Goal: Transaction & Acquisition: Purchase product/service

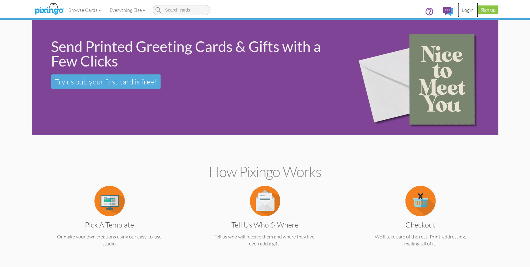
click at [466, 11] on link "Login" at bounding box center [468, 9] width 21 height 15
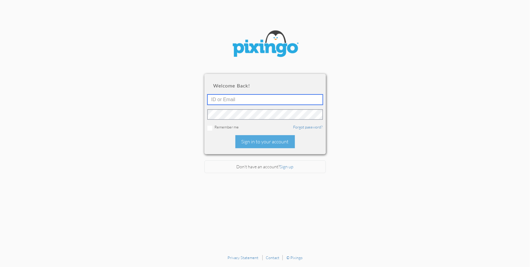
type input "1644"
click at [257, 141] on div "Sign in to your account" at bounding box center [265, 141] width 60 height 13
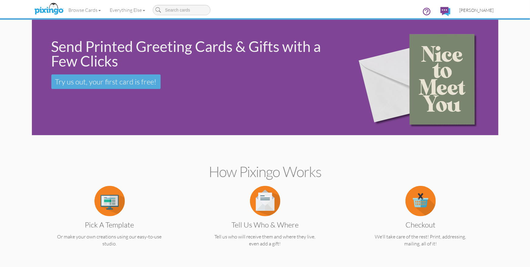
click at [472, 11] on span "[PERSON_NAME]" at bounding box center [477, 10] width 34 height 5
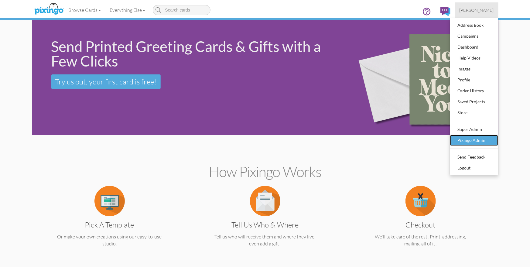
click at [462, 140] on div "Pixingo Admin" at bounding box center [474, 140] width 36 height 9
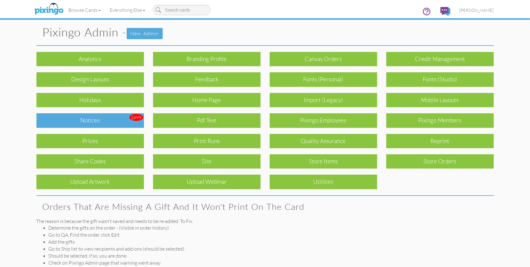
click at [89, 117] on div "Notices" at bounding box center [90, 120] width 108 height 14
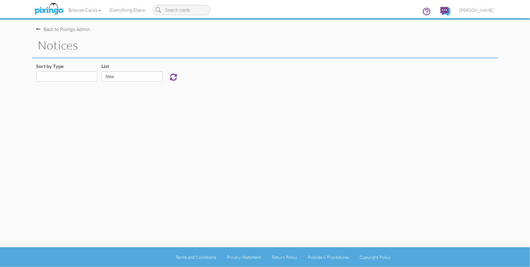
select select "object:925"
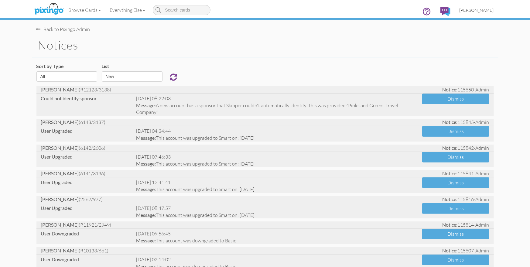
click at [486, 9] on span "[PERSON_NAME]" at bounding box center [477, 10] width 34 height 5
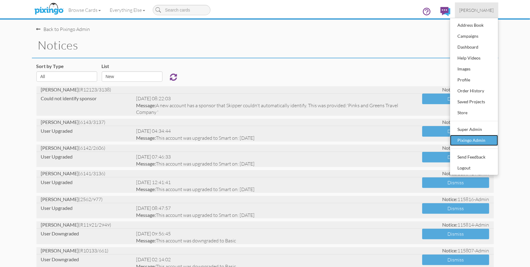
click at [472, 143] on div "Pixingo Admin" at bounding box center [474, 140] width 36 height 9
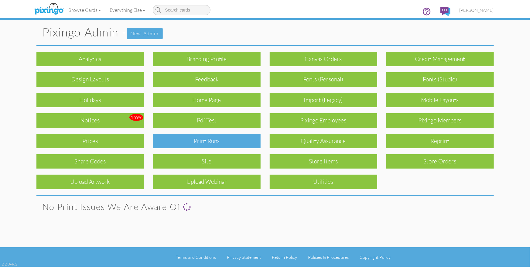
click at [237, 142] on div "Print Runs" at bounding box center [207, 141] width 108 height 14
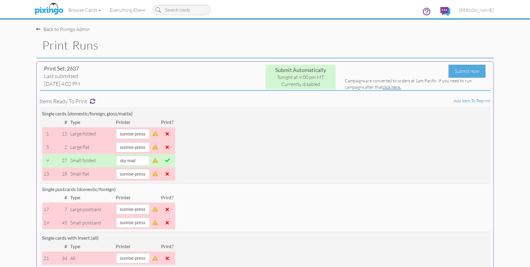
click at [392, 88] on link "click here." at bounding box center [392, 86] width 19 height 5
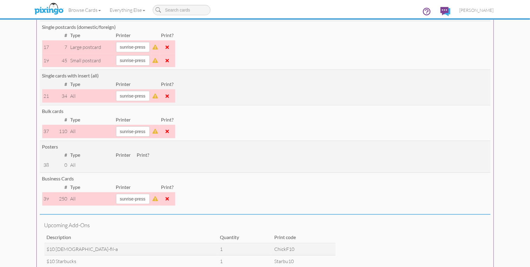
scroll to position [159, 0]
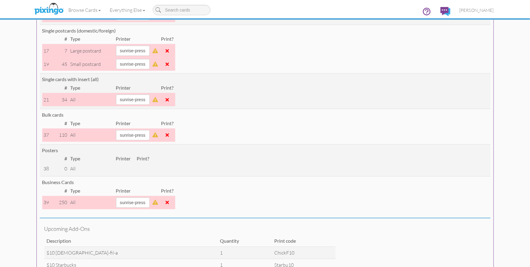
click at [169, 135] on span at bounding box center [167, 134] width 3 height 5
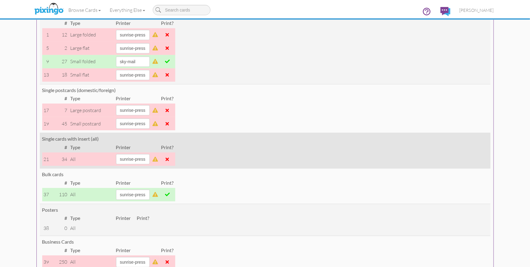
scroll to position [0, 0]
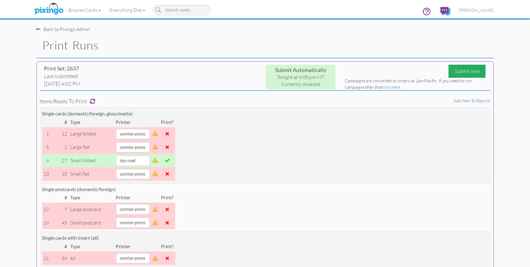
click at [465, 72] on div "Submit now" at bounding box center [467, 71] width 37 height 13
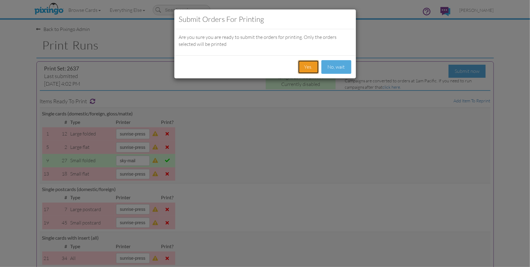
click at [311, 64] on button "Yes." at bounding box center [308, 67] width 21 height 14
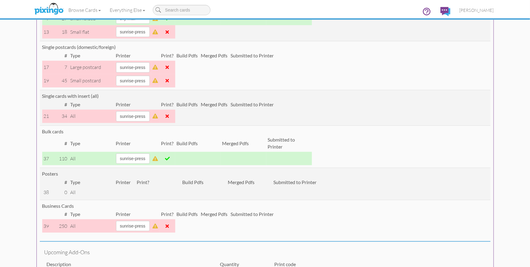
scroll to position [166, 0]
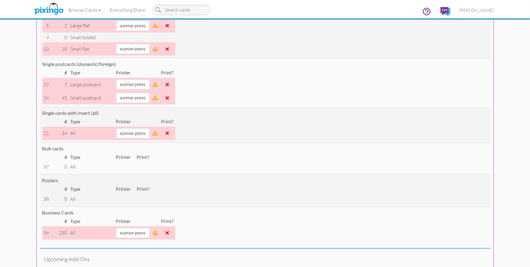
scroll to position [122, 0]
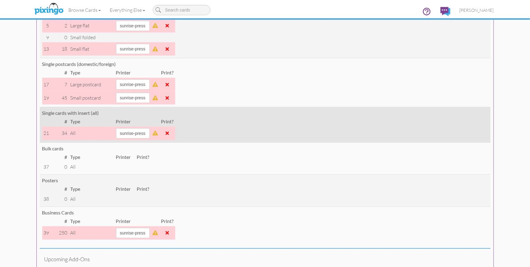
click at [169, 133] on span at bounding box center [167, 133] width 3 height 5
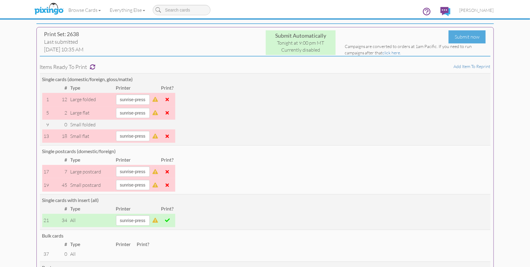
scroll to position [0, 0]
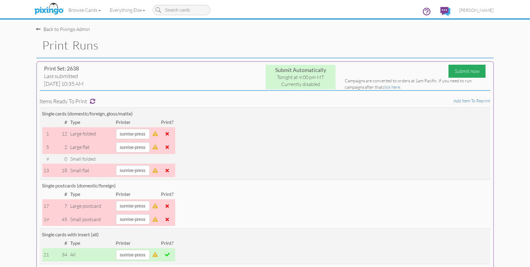
click at [471, 73] on div "Submit now" at bounding box center [467, 71] width 37 height 13
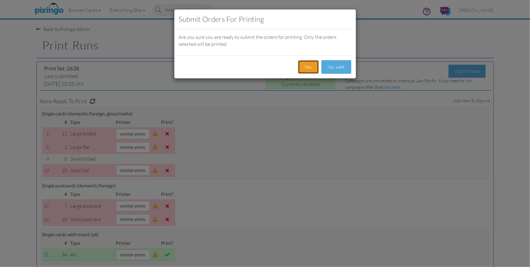
click at [308, 67] on button "Yes." at bounding box center [308, 67] width 21 height 14
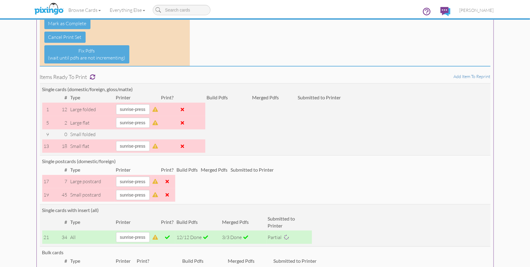
scroll to position [70, 0]
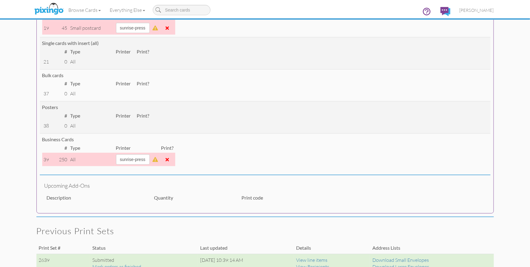
scroll to position [196, 0]
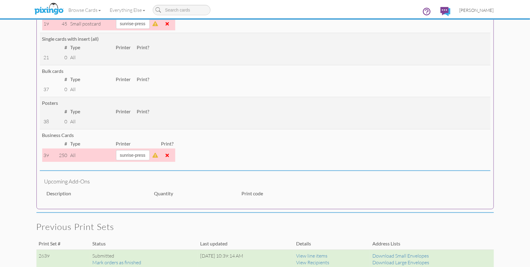
click at [474, 11] on span "[PERSON_NAME]" at bounding box center [477, 10] width 34 height 5
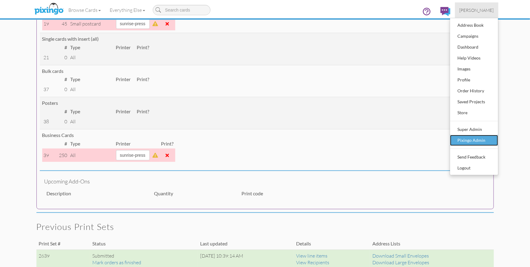
click at [474, 141] on div "Pixingo Admin" at bounding box center [474, 140] width 36 height 9
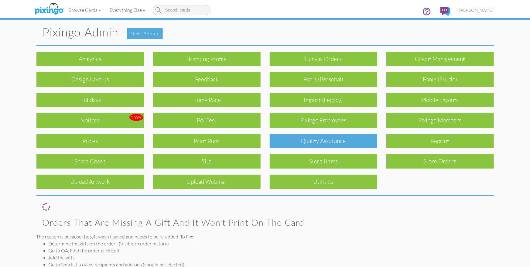
click at [334, 138] on div "Quality Assurance" at bounding box center [324, 141] width 108 height 14
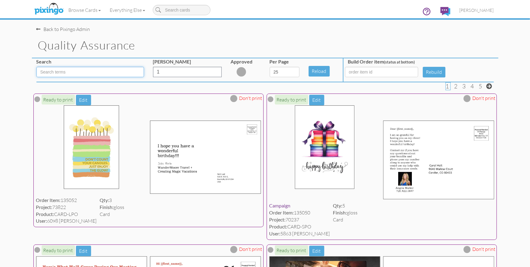
click at [56, 75] on input at bounding box center [90, 72] width 108 height 10
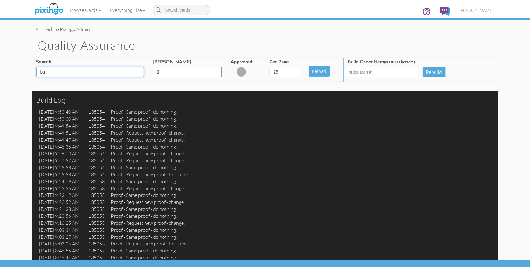
type input "b"
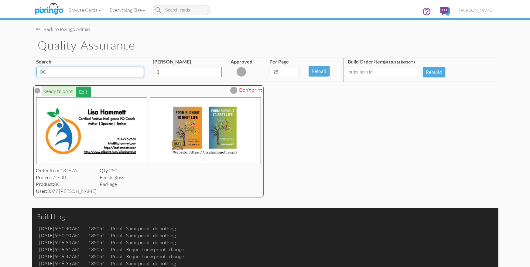
type input "BC"
click at [80, 92] on button "Edit" at bounding box center [83, 92] width 15 height 11
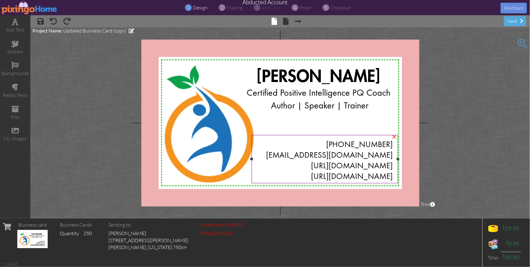
click at [289, 146] on div "214-725-7650" at bounding box center [325, 145] width 136 height 10
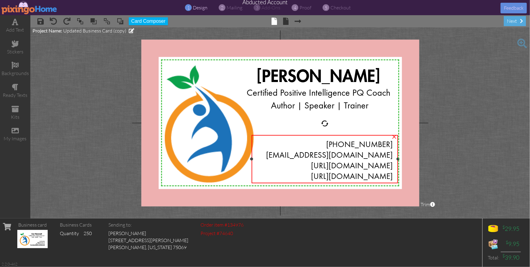
click at [302, 148] on div "214-725-7650" at bounding box center [325, 145] width 136 height 10
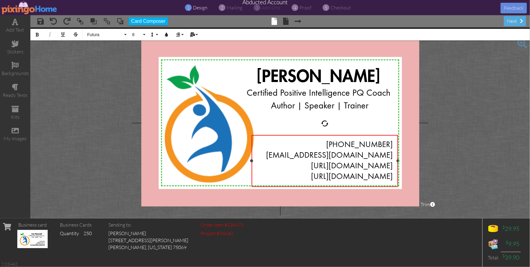
drag, startPoint x: 346, startPoint y: 147, endPoint x: 395, endPoint y: 176, distance: 57.2
click at [396, 176] on div "214-725-7650 info@lisahammett.com https://lisahammett.com/ https://www.talkadot…" at bounding box center [325, 161] width 146 height 52
click at [144, 35] on button "8" at bounding box center [138, 35] width 18 height 12
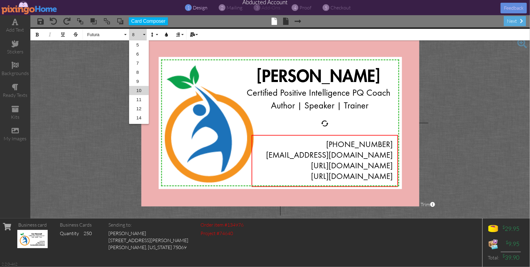
click at [137, 90] on link "10" at bounding box center [139, 90] width 20 height 9
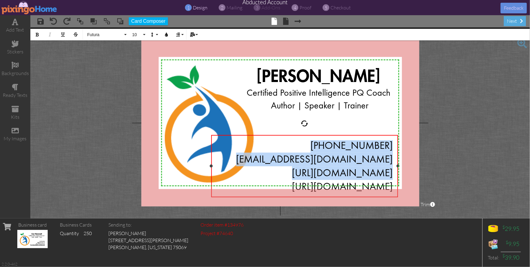
drag, startPoint x: 252, startPoint y: 172, endPoint x: 211, endPoint y: 169, distance: 40.5
click at [211, 169] on div "214-725-7650 info@lisahammett.com https://lisahammett.com/ https://www.talkadot…" at bounding box center [304, 166] width 187 height 62
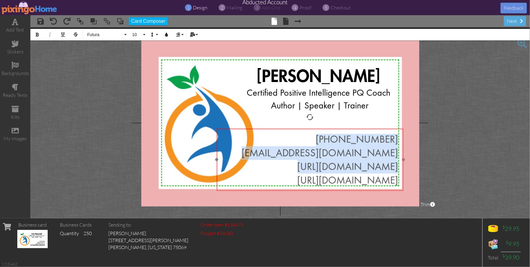
drag, startPoint x: 314, startPoint y: 135, endPoint x: 343, endPoint y: 139, distance: 29.9
click at [319, 129] on div "​ 214-725-7650 info@lisahammett.com https://lisahammett.com/ https://www.talkad…" at bounding box center [310, 161] width 187 height 64
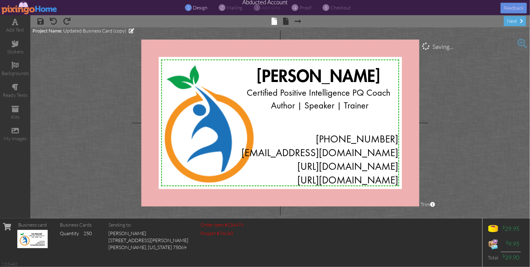
click at [432, 158] on project-studio-wrapper "X X X X X X X X X X X X X X X X X X X X X X X X X X X X X X X X X X X X X X X X…" at bounding box center [280, 122] width 500 height 191
click at [397, 163] on span "https://lisahammett.com/" at bounding box center [347, 167] width 101 height 10
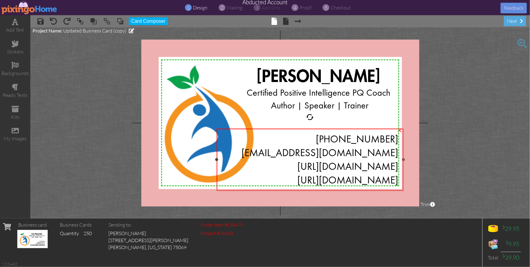
click at [397, 163] on span "https://lisahammett.com/" at bounding box center [347, 167] width 101 height 10
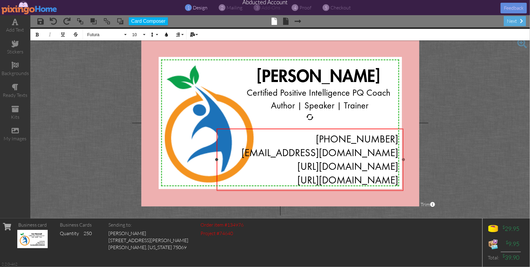
drag, startPoint x: 398, startPoint y: 164, endPoint x: 401, endPoint y: 167, distance: 4.0
click at [398, 164] on span "https://lisahammett.com/" at bounding box center [347, 167] width 101 height 10
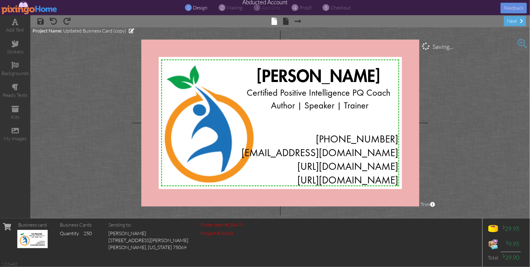
click at [451, 149] on project-studio-wrapper "X X X X X X X X X X X X X X X X X X X X X X X X X X X X X X X X X X X X X X X X…" at bounding box center [280, 122] width 500 height 191
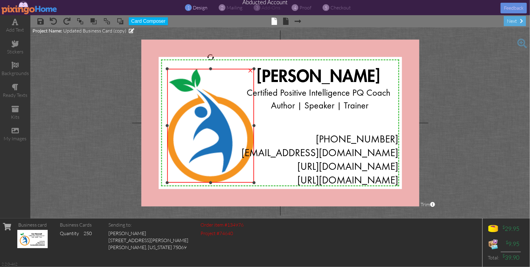
drag, startPoint x: 166, startPoint y: 65, endPoint x: 168, endPoint y: 69, distance: 4.9
click at [168, 69] on div at bounding box center [167, 68] width 3 height 3
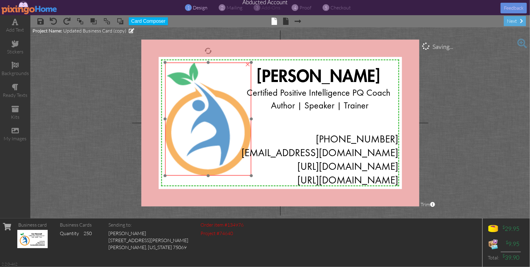
drag, startPoint x: 180, startPoint y: 97, endPoint x: 178, endPoint y: 90, distance: 7.5
click at [178, 90] on img at bounding box center [208, 118] width 87 height 113
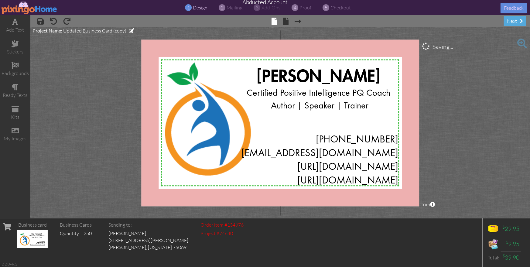
click at [477, 124] on project-studio-wrapper "X X X X X X X X X X X X X X X X X X X X X X X X X X X X X X X X X X X X X X X X…" at bounding box center [280, 122] width 500 height 191
click at [287, 22] on span at bounding box center [285, 21] width 5 height 7
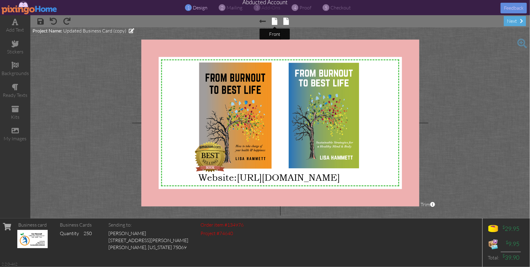
click at [275, 20] on span at bounding box center [274, 21] width 5 height 7
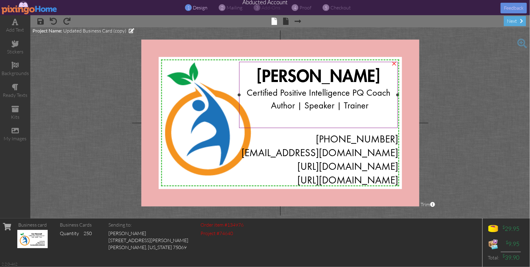
click at [281, 92] on span "Certified Positive Intelligence PQ Coach" at bounding box center [319, 93] width 144 height 9
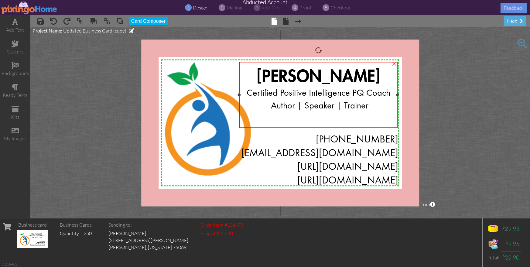
click at [281, 92] on span "Certified Positive Intelligence PQ Coach" at bounding box center [319, 93] width 144 height 9
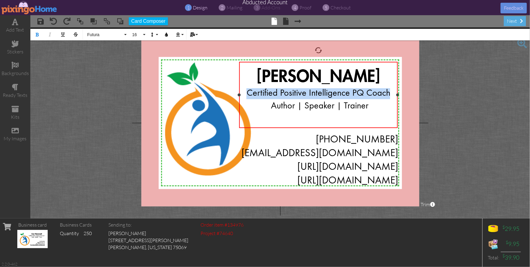
click at [281, 92] on span "Certified Positive Intelligence PQ Coach" at bounding box center [319, 93] width 144 height 9
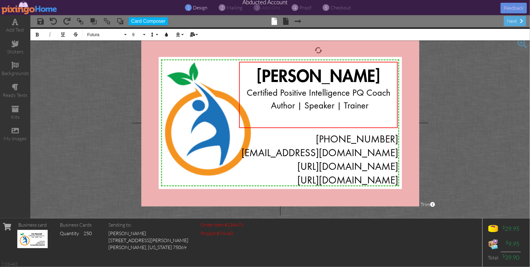
click at [458, 119] on project-studio-wrapper "X X X X X X X X X X X X X X X X X X X X X X X X X X X X X X X X X X X X X X X X…" at bounding box center [280, 122] width 500 height 191
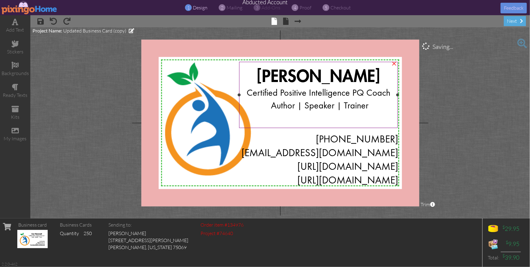
click at [249, 92] on span "Certified Positive Intelligence PQ Coach" at bounding box center [319, 93] width 144 height 9
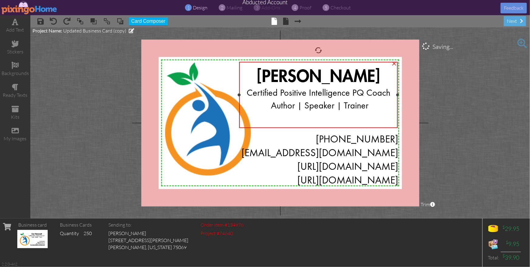
click at [249, 92] on span "Certified Positive Intelligence PQ Coach" at bounding box center [319, 93] width 144 height 9
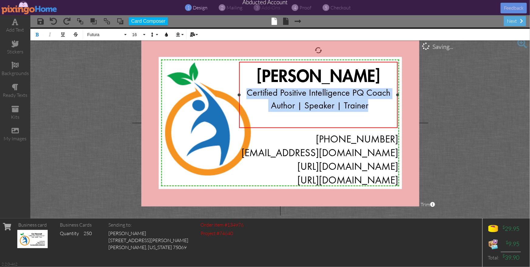
drag, startPoint x: 272, startPoint y: 98, endPoint x: 371, endPoint y: 105, distance: 99.0
click at [371, 105] on div "Lisa Hammett Certified Positive Intelligence PQ Coach Author | Speaker | Trainer" at bounding box center [318, 95] width 149 height 57
click at [152, 33] on icon "button" at bounding box center [152, 35] width 4 height 4
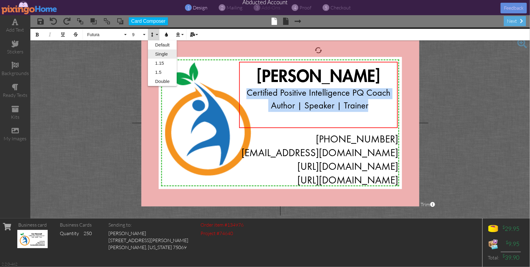
click at [163, 53] on link "Single" at bounding box center [162, 54] width 29 height 9
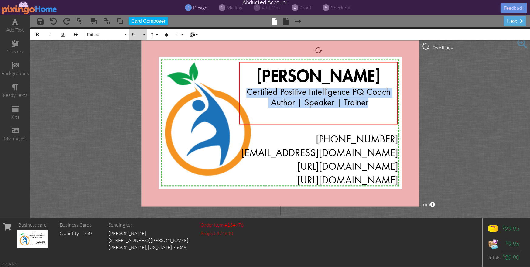
click at [141, 34] on span "9" at bounding box center [137, 34] width 10 height 5
click at [139, 87] on link "10" at bounding box center [139, 90] width 20 height 9
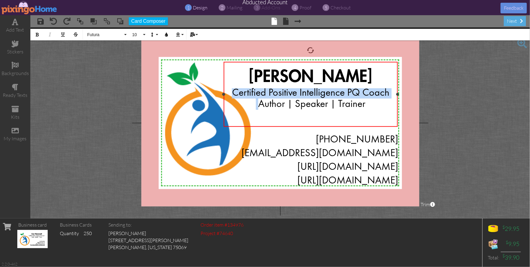
drag, startPoint x: 239, startPoint y: 99, endPoint x: 224, endPoint y: 98, distance: 15.6
click at [224, 98] on div "Lisa Hammett Certified Positive Intelligence PQ Coach Author | Speaker | Traine…" at bounding box center [311, 94] width 174 height 65
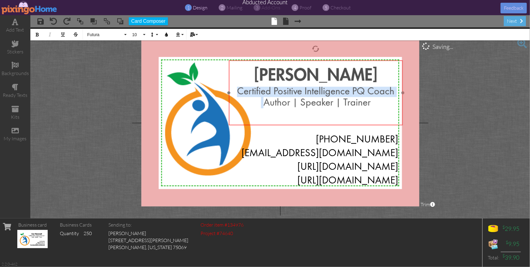
drag, startPoint x: 315, startPoint y: 61, endPoint x: 320, endPoint y: 59, distance: 5.4
click at [320, 59] on div at bounding box center [315, 93] width 177 height 68
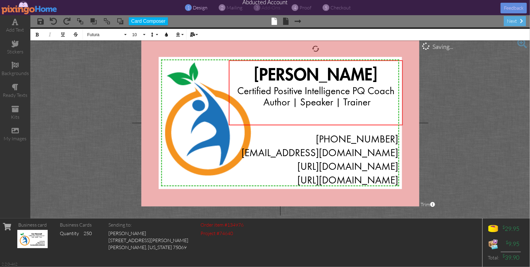
click at [452, 82] on project-studio-wrapper "X X X X X X X X X X X X X X X X X X X X X X X X X X X X X X X X X X X X X X X X…" at bounding box center [280, 122] width 500 height 191
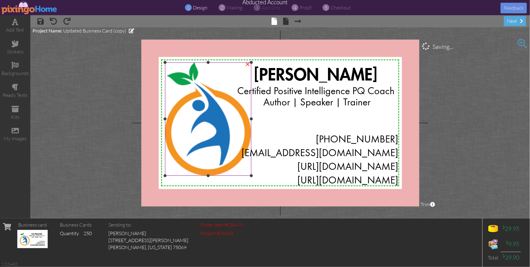
drag, startPoint x: 199, startPoint y: 116, endPoint x: 199, endPoint y: 111, distance: 5.5
click at [199, 116] on img at bounding box center [208, 118] width 87 height 113
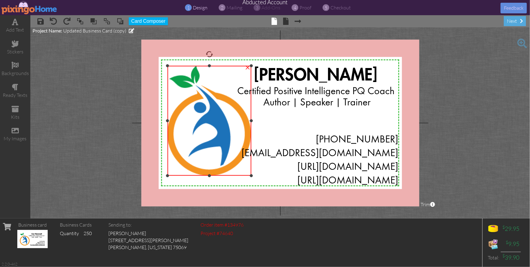
drag, startPoint x: 165, startPoint y: 63, endPoint x: 168, endPoint y: 66, distance: 3.9
click at [168, 66] on div at bounding box center [167, 65] width 3 height 3
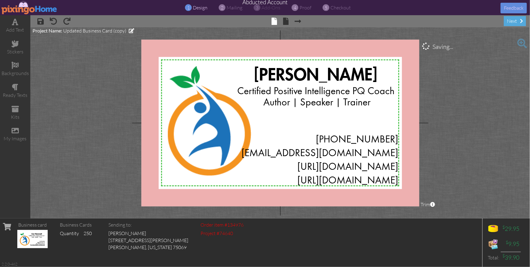
click at [503, 131] on project-studio-wrapper "X X X X X X X X X X X X X X X X X X X X X X X X X X X X X X X X X X X X X X X X…" at bounding box center [280, 122] width 500 height 191
click at [454, 124] on project-studio-wrapper "X X X X X X X X X X X X X X X X X X X X X X X X X X X X X X X X X X X X X X X X…" at bounding box center [280, 122] width 500 height 191
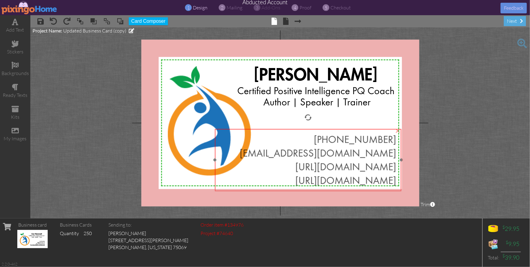
click at [358, 154] on span "info@lisahammett.com" at bounding box center [318, 154] width 157 height 10
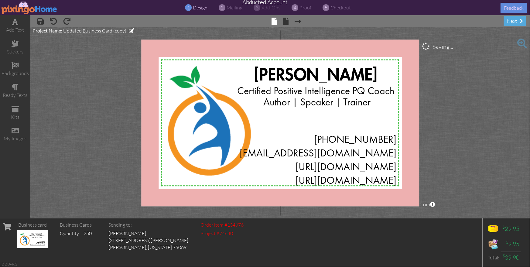
click at [488, 157] on project-studio-wrapper "X X X X X X X X X X X X X X X X X X X X X X X X X X X X X X X X X X X X X X X X…" at bounding box center [280, 122] width 500 height 191
click at [286, 21] on span at bounding box center [285, 21] width 5 height 7
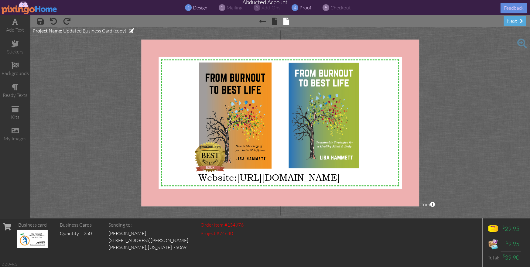
click at [306, 8] on span "proof" at bounding box center [306, 8] width 12 height 6
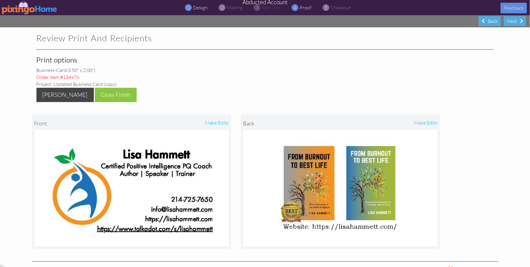
click at [195, 9] on span "design" at bounding box center [200, 8] width 15 height 6
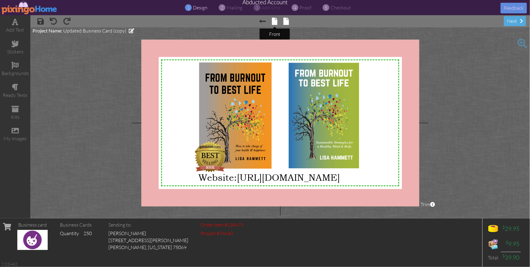
click at [276, 22] on span at bounding box center [274, 21] width 5 height 7
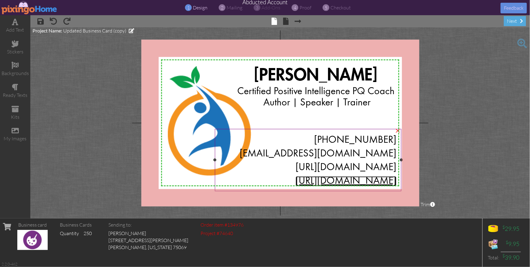
click at [296, 180] on span "https://www.talkadot.com/s/lisahammett" at bounding box center [346, 181] width 101 height 10
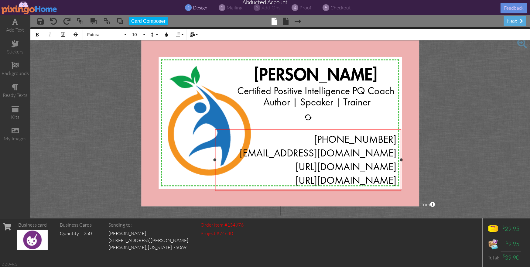
click at [296, 180] on span "https://www.talkadot.com/s/lisahammett" at bounding box center [346, 181] width 101 height 10
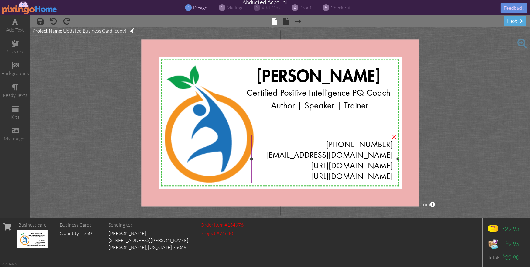
click at [257, 176] on div "[URL][DOMAIN_NAME]" at bounding box center [325, 176] width 136 height 11
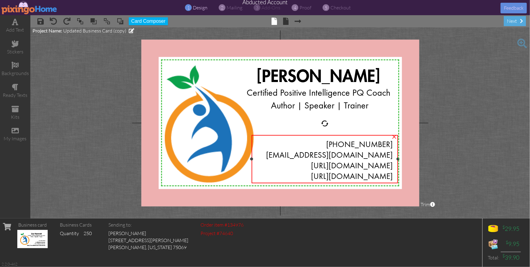
click at [304, 164] on div "[URL][DOMAIN_NAME]" at bounding box center [325, 165] width 136 height 11
click at [322, 155] on div "info@lisahammett.com" at bounding box center [325, 155] width 136 height 11
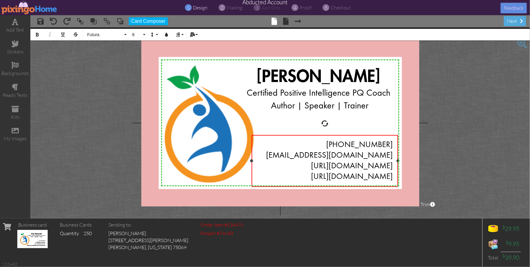
drag, startPoint x: 259, startPoint y: 175, endPoint x: 393, endPoint y: 176, distance: 133.4
click at [393, 176] on div "214-725-7650 info@lisahammett.com https://lisahammett.com/ https://www.talkadot…" at bounding box center [325, 161] width 146 height 52
click at [392, 164] on span "https://lisahammett.com/" at bounding box center [352, 166] width 82 height 8
click at [457, 162] on project-studio-wrapper "X X X X X X X X X X X X X X X X X X X X X X X X X X X X X X X X X X X X X X X X…" at bounding box center [280, 122] width 500 height 191
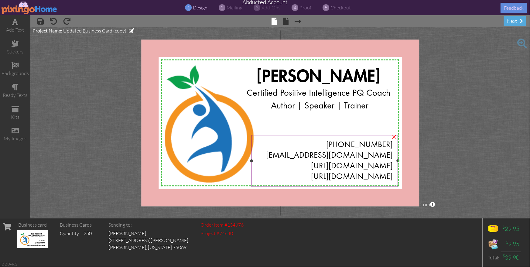
click at [361, 145] on span "214-725-7650" at bounding box center [359, 145] width 67 height 8
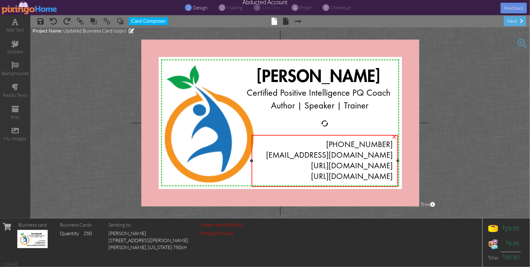
click at [361, 145] on span "214-725-7650" at bounding box center [359, 145] width 67 height 8
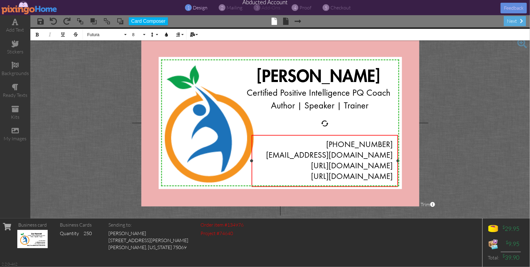
click at [361, 145] on span "214-725-7650" at bounding box center [359, 145] width 67 height 8
drag, startPoint x: 346, startPoint y: 143, endPoint x: 395, endPoint y: 176, distance: 58.3
click at [395, 176] on div "214-725-7650 info@lisahammett.com https://lisahammett.com https://www.talkadot.…" at bounding box center [325, 161] width 146 height 52
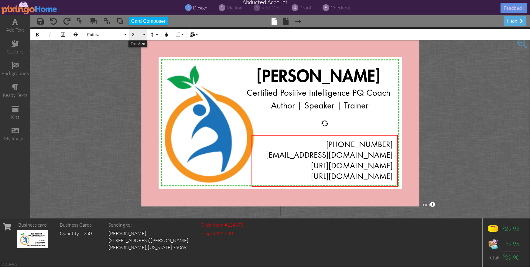
click at [141, 35] on span "8" at bounding box center [137, 34] width 10 height 5
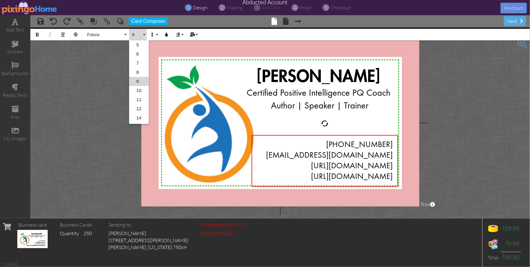
click at [138, 82] on link "9" at bounding box center [139, 81] width 20 height 9
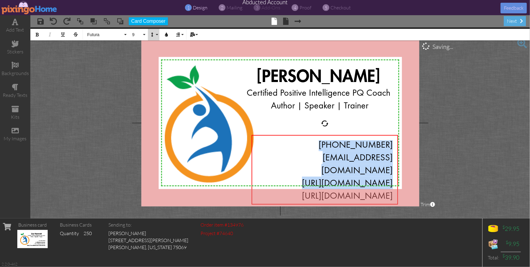
click at [152, 36] on icon "button" at bounding box center [152, 35] width 4 height 4
click at [162, 54] on link "Single" at bounding box center [162, 54] width 29 height 9
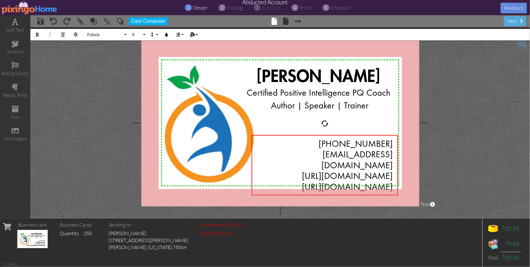
click at [465, 113] on project-studio-wrapper "X X X X X X X X X X X X X X X X X X X X X X X X X X X X X X X X X X X X X X X X…" at bounding box center [280, 122] width 500 height 191
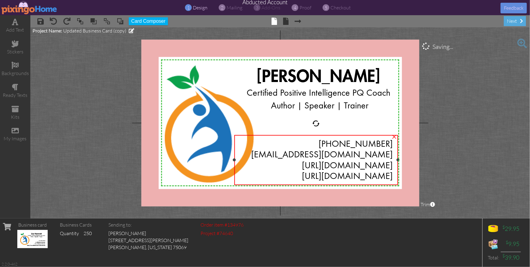
drag, startPoint x: 253, startPoint y: 165, endPoint x: 235, endPoint y: 162, distance: 17.5
click at [235, 162] on div "214-725-7650 info@lisahammett.com https://lisahammett.com https://www.talkadot.…" at bounding box center [316, 160] width 164 height 50
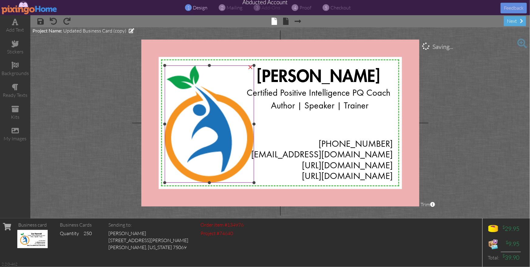
click at [194, 107] on img at bounding box center [210, 123] width 90 height 117
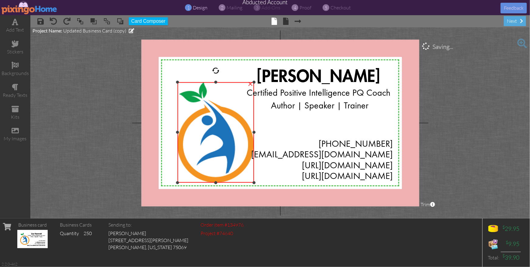
drag, startPoint x: 164, startPoint y: 66, endPoint x: 182, endPoint y: 92, distance: 31.9
click at [175, 83] on div "X X X X X X X X X X X X X X X X X X X X X X X X X X X X X X X X X X X X X X X X…" at bounding box center [280, 122] width 278 height 167
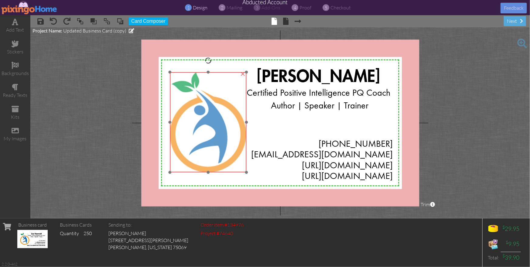
drag, startPoint x: 187, startPoint y: 96, endPoint x: 179, endPoint y: 86, distance: 12.8
click at [179, 86] on img at bounding box center [208, 122] width 77 height 100
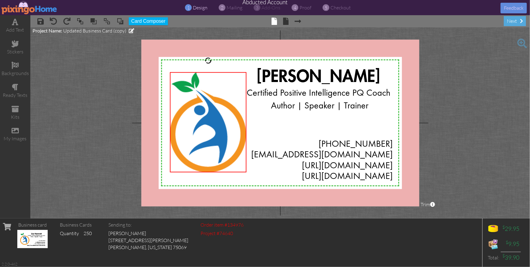
click at [482, 135] on project-studio-wrapper "X X X X X X X X X X X X X X X X X X X X X X X X X X X X X X X X X X X X X X X X…" at bounding box center [280, 122] width 500 height 191
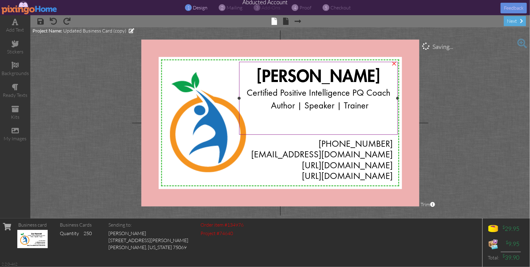
click at [264, 98] on span "Certified Positive Intelligence PQ Coach" at bounding box center [319, 93] width 144 height 9
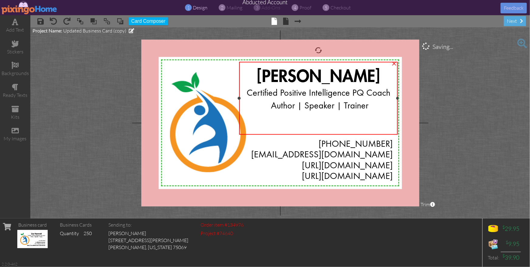
click at [264, 98] on span "Certified Positive Intelligence PQ Coach" at bounding box center [319, 93] width 144 height 9
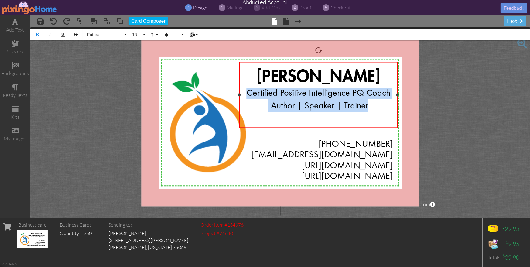
drag, startPoint x: 249, startPoint y: 92, endPoint x: 369, endPoint y: 105, distance: 121.0
click at [369, 105] on div "Lisa Hammett Certified Positive Intelligence PQ Coach Author | Speaker | Trainer" at bounding box center [318, 95] width 149 height 57
click at [156, 35] on button "Line Height" at bounding box center [154, 35] width 12 height 12
click at [160, 53] on link "Single" at bounding box center [162, 54] width 29 height 9
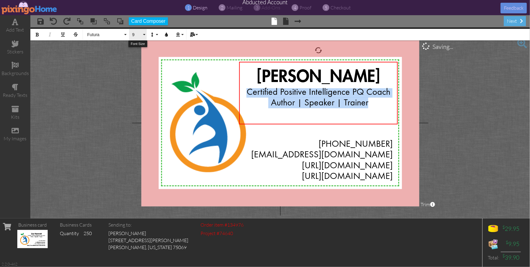
click at [143, 36] on button "9" at bounding box center [138, 35] width 18 height 12
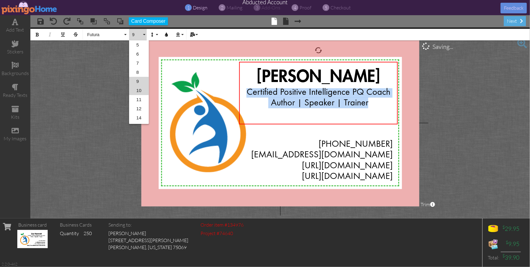
click at [137, 91] on link "10" at bounding box center [139, 90] width 20 height 9
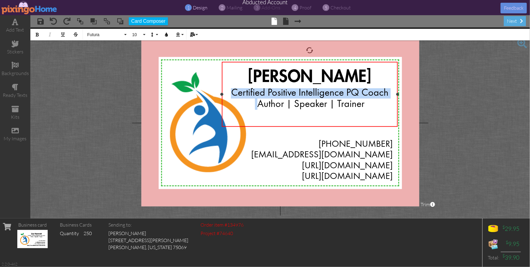
drag, startPoint x: 239, startPoint y: 98, endPoint x: 221, endPoint y: 95, distance: 17.6
click at [221, 95] on div at bounding box center [221, 94] width 3 height 3
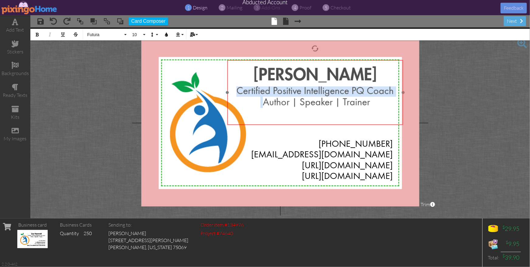
drag, startPoint x: 307, startPoint y: 126, endPoint x: 313, endPoint y: 124, distance: 5.8
click at [313, 124] on div "Lisa Hammett ​ Certified Positive Intelligence PQ Coach Author | Speaker | Trai…" at bounding box center [315, 93] width 176 height 66
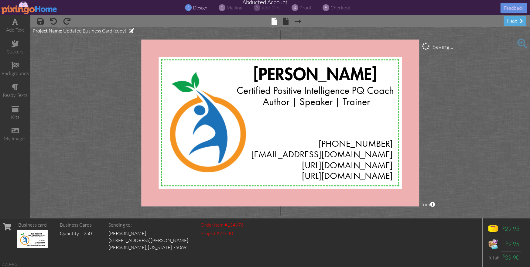
click at [453, 143] on project-studio-wrapper "X X X X X X X X X X X X X X X X X X X X X X X X X X X X X X X X X X X X X X X X…" at bounding box center [280, 122] width 500 height 191
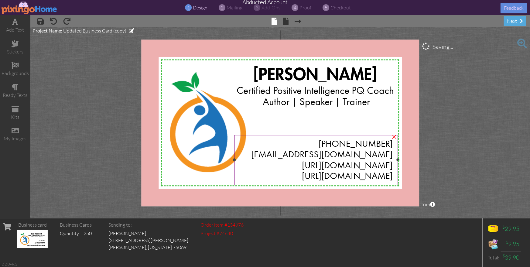
click at [350, 144] on span "214-725-7650" at bounding box center [356, 144] width 74 height 9
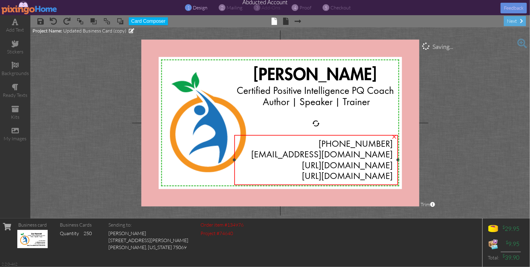
click at [350, 144] on span "214-725-7650" at bounding box center [356, 144] width 74 height 9
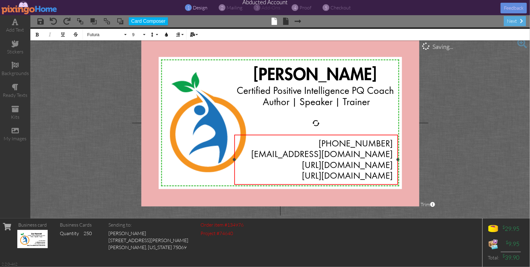
click at [350, 144] on span "214-725-7650" at bounding box center [356, 144] width 74 height 9
click at [484, 167] on project-studio-wrapper "X X X X X X X X X X X X X X X X X X X X X X X X X X X X X X X X X X X X X X X X…" at bounding box center [280, 122] width 500 height 191
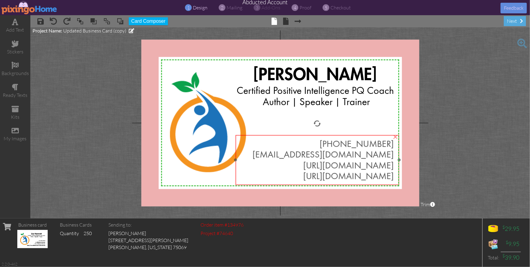
click at [367, 163] on span "https://lisahammett.com" at bounding box center [348, 166] width 91 height 9
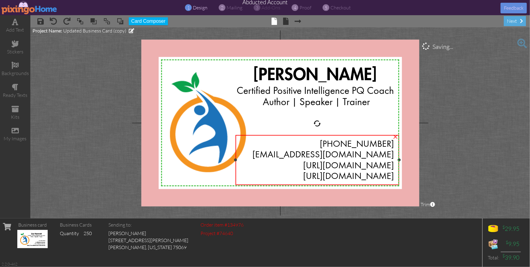
click at [346, 152] on span "info@lisahammett.com" at bounding box center [323, 155] width 142 height 9
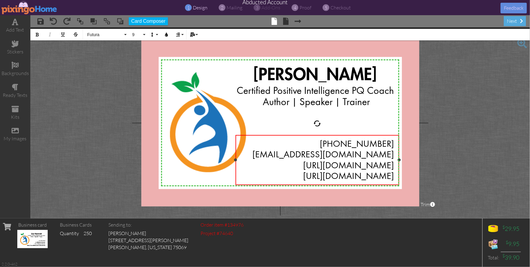
drag, startPoint x: 346, startPoint y: 156, endPoint x: 394, endPoint y: 174, distance: 52.1
click at [394, 174] on div "214-725-7650 info@lisahammett.com https://lisahammett.com https://www.talkadot.…" at bounding box center [317, 161] width 164 height 52
click at [142, 35] on button "9" at bounding box center [138, 35] width 18 height 12
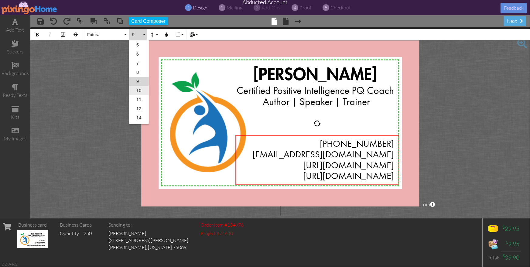
click at [136, 90] on link "10" at bounding box center [139, 90] width 20 height 9
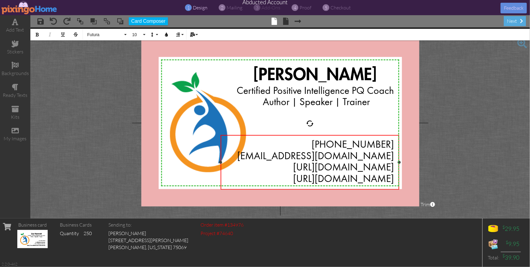
drag, startPoint x: 236, startPoint y: 167, endPoint x: 221, endPoint y: 165, distance: 15.1
click at [221, 165] on div "214-725-7650 info@lisahammett.com https://lisahammett.com https://www.talkadot.…" at bounding box center [310, 162] width 179 height 55
click at [458, 173] on project-studio-wrapper "X X X X X X X X X X X X X X X X X X X X X X X X X X X X X X X X X X X X X X X X…" at bounding box center [280, 122] width 500 height 191
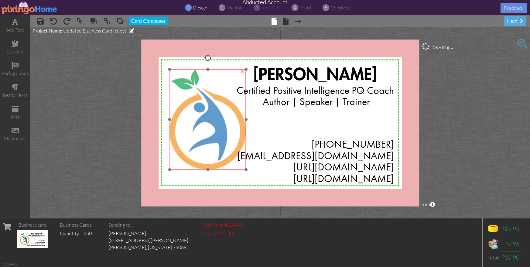
click at [217, 115] on img at bounding box center [208, 119] width 77 height 100
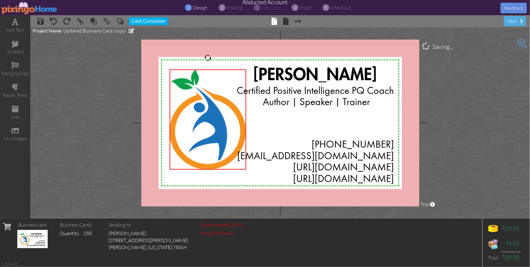
click at [476, 139] on project-studio-wrapper "X X X X X X X X X X X X X X X X X X X X X X X X X X X X X X X X X X X X X X X X…" at bounding box center [280, 122] width 500 height 191
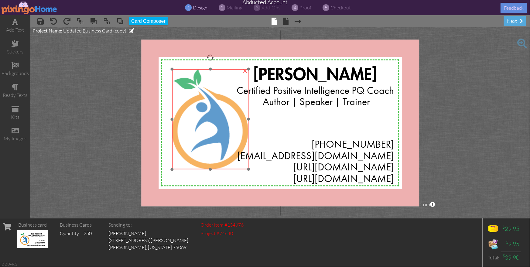
click at [217, 129] on img at bounding box center [210, 119] width 77 height 100
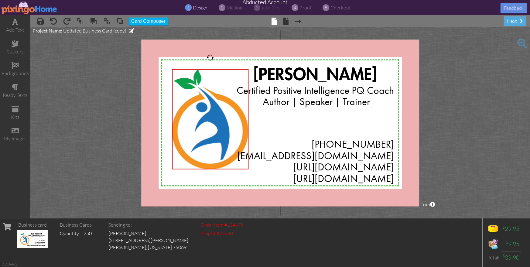
click at [515, 154] on project-studio-wrapper "X X X X X X X X X X X X X X X X X X X X X X X X X X X X X X X X X X X X X X X X…" at bounding box center [280, 122] width 500 height 191
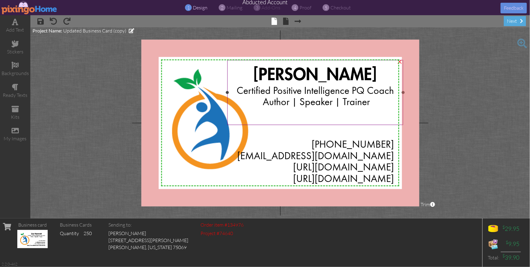
click at [245, 89] on span "Certified Positive Intelligence PQ Coach" at bounding box center [315, 91] width 157 height 10
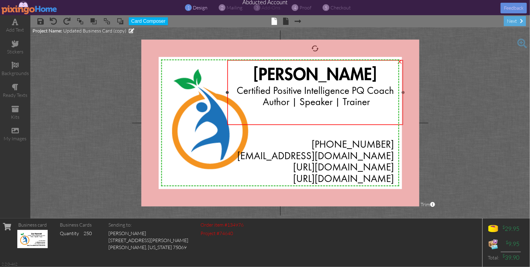
click at [273, 72] on span "Lisa Hammett" at bounding box center [315, 75] width 123 height 16
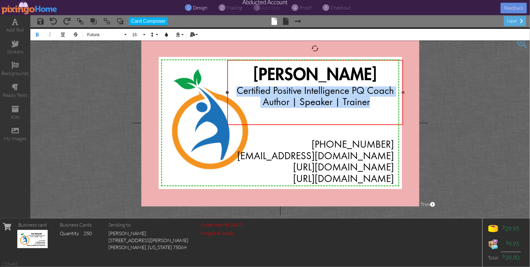
drag, startPoint x: 238, startPoint y: 90, endPoint x: 371, endPoint y: 101, distance: 133.9
click at [371, 101] on div "Lisa Hammett Certified Positive Intelligence PQ Coach Author | Speaker | Trainer" at bounding box center [315, 93] width 166 height 56
click at [180, 34] on button "Align" at bounding box center [179, 35] width 12 height 12
click at [141, 34] on span "10" at bounding box center [137, 34] width 10 height 5
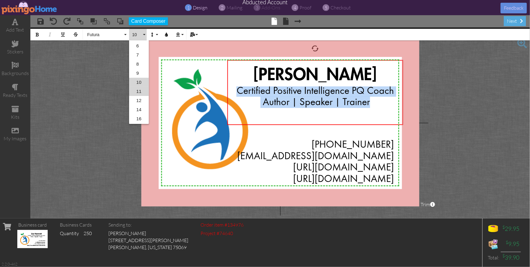
click at [137, 89] on link "11" at bounding box center [139, 91] width 20 height 9
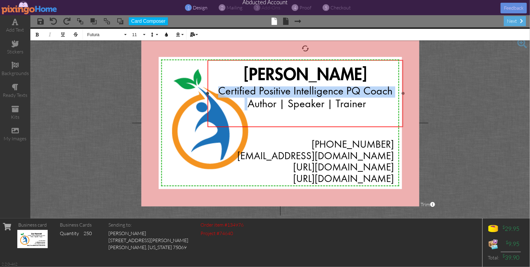
drag, startPoint x: 226, startPoint y: 99, endPoint x: 207, endPoint y: 94, distance: 20.2
click at [207, 94] on div at bounding box center [207, 93] width 3 height 3
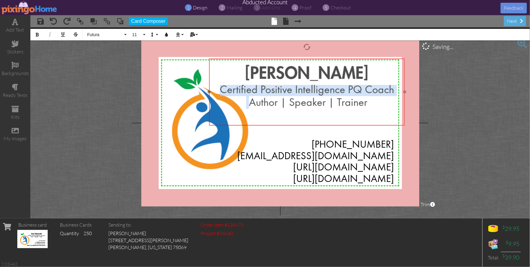
click at [340, 124] on div "Lisa Hammett ​ Certified Positive Intelligence PQ Coach Author | Speaker | Trai…" at bounding box center [307, 92] width 196 height 68
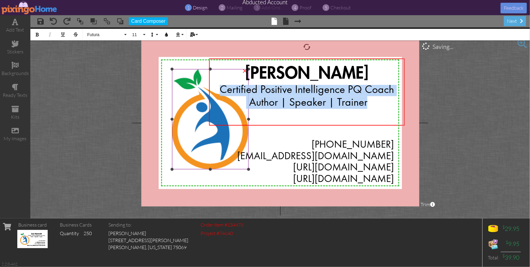
click at [198, 141] on img at bounding box center [210, 119] width 77 height 100
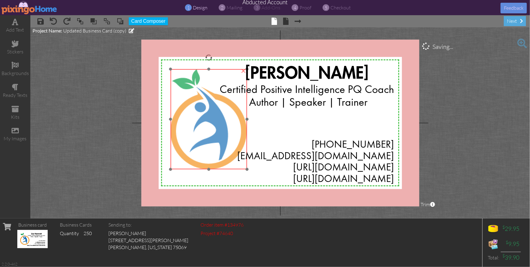
click at [196, 140] on img at bounding box center [209, 119] width 77 height 100
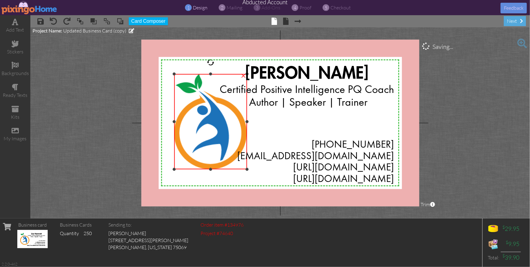
drag, startPoint x: 172, startPoint y: 71, endPoint x: 174, endPoint y: 74, distance: 4.2
click at [174, 74] on div at bounding box center [174, 73] width 3 height 3
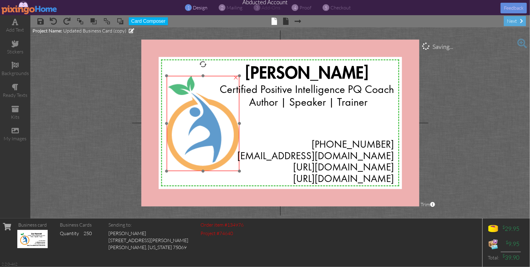
drag, startPoint x: 191, startPoint y: 100, endPoint x: 183, endPoint y: 102, distance: 7.5
click at [183, 102] on img at bounding box center [203, 123] width 73 height 95
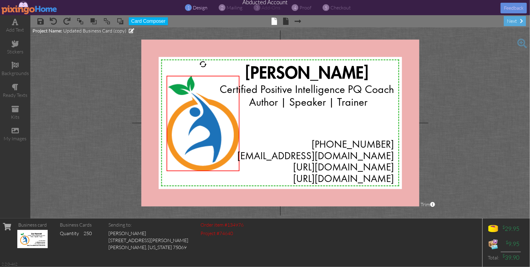
click at [473, 138] on project-studio-wrapper "X X X X X X X X X X X X X X X X X X X X X X X X X X X X X X X X X X X X X X X X…" at bounding box center [280, 122] width 500 height 191
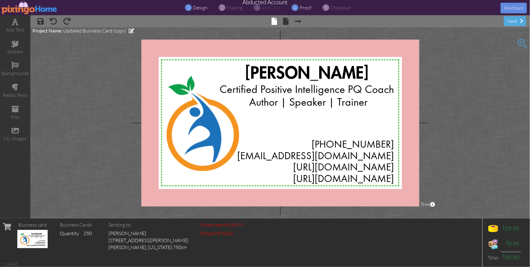
click at [307, 8] on span "proof" at bounding box center [306, 8] width 12 height 6
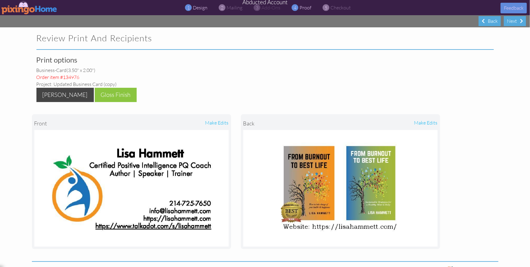
click at [198, 9] on span "design" at bounding box center [200, 8] width 15 height 6
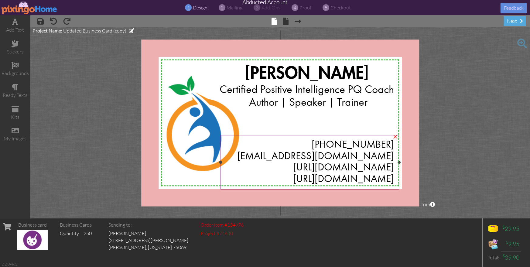
click at [335, 143] on span "214-725-7650" at bounding box center [353, 145] width 82 height 10
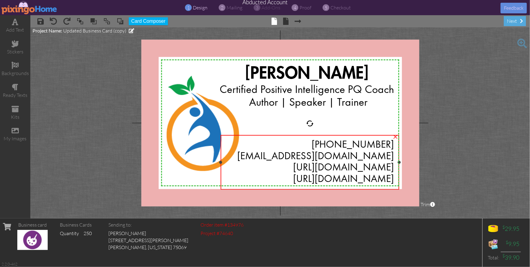
click at [335, 143] on span "214-725-7650" at bounding box center [353, 145] width 82 height 10
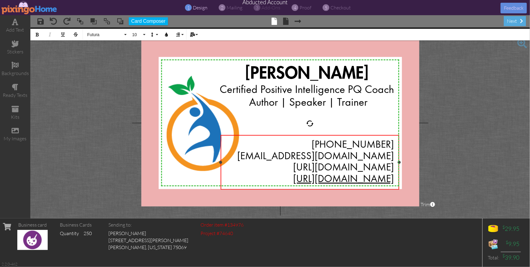
drag, startPoint x: 226, startPoint y: 178, endPoint x: 394, endPoint y: 180, distance: 167.7
click at [394, 180] on div "https://www.talkadot.com/s/lisahammett" at bounding box center [310, 179] width 168 height 12
click at [62, 34] on icon "button" at bounding box center [63, 35] width 4 height 4
click at [63, 36] on icon "button" at bounding box center [63, 35] width 4 height 4
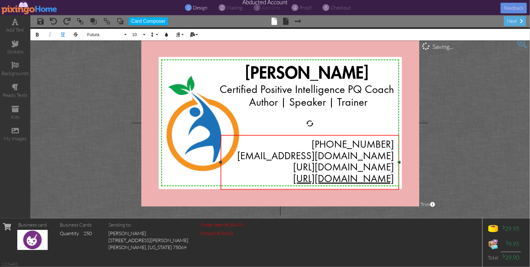
click at [293, 179] on span "https://www.talkadot.com/s/lisahammett" at bounding box center [343, 180] width 101 height 10
drag, startPoint x: 228, startPoint y: 179, endPoint x: 394, endPoint y: 181, distance: 165.9
click at [394, 181] on div "214-725-7650 info@lisahammett.com https://lisahammett.com https://www.talkadot.…" at bounding box center [310, 162] width 179 height 55
click at [62, 34] on icon "button" at bounding box center [63, 35] width 4 height 4
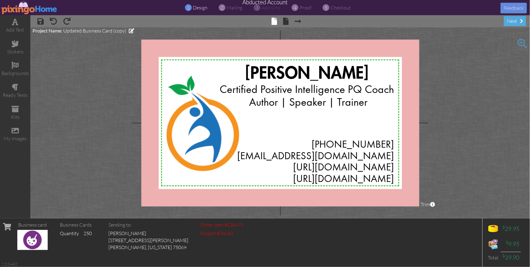
click at [474, 187] on project-studio-wrapper "X X X X X X X X X X X X X X X X X X X X X X X X X X X X X X X X X X X X X X X X…" at bounding box center [280, 122] width 500 height 191
click at [305, 8] on span "proof" at bounding box center [306, 8] width 12 height 6
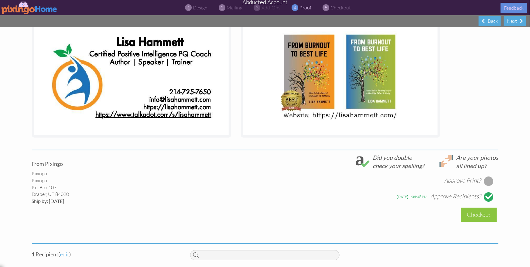
scroll to position [112, 0]
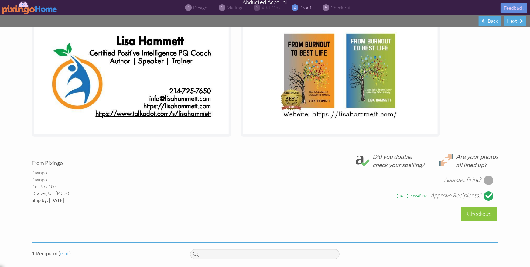
click at [13, 9] on img at bounding box center [30, 8] width 56 height 14
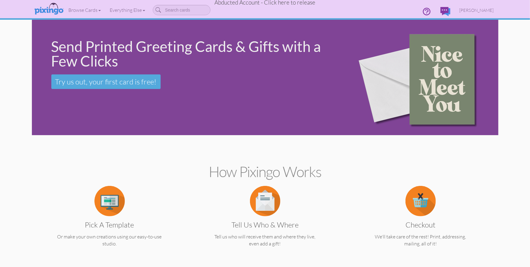
click at [283, 4] on span "Abducted Account - Click here to release" at bounding box center [265, 2] width 101 height 7
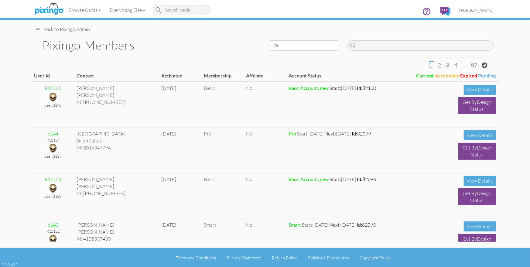
click at [480, 12] on span "[PERSON_NAME]" at bounding box center [477, 10] width 34 height 5
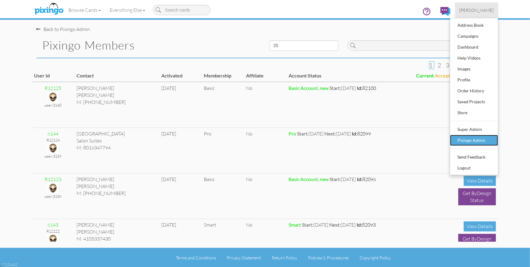
click at [461, 142] on div "Pixingo Admin" at bounding box center [474, 140] width 36 height 9
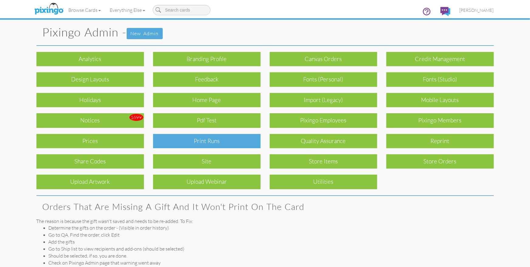
click at [209, 141] on div "Print Runs" at bounding box center [207, 141] width 108 height 14
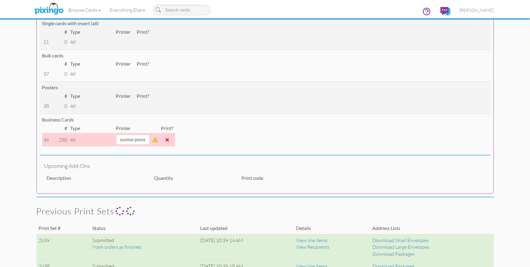
scroll to position [210, 0]
click at [169, 140] on span at bounding box center [167, 140] width 3 height 5
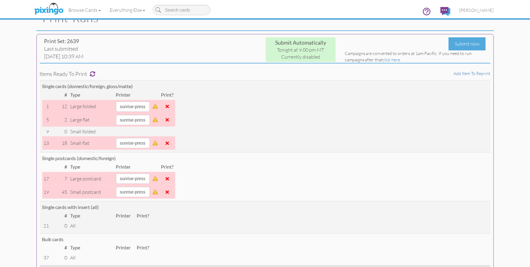
scroll to position [0, 0]
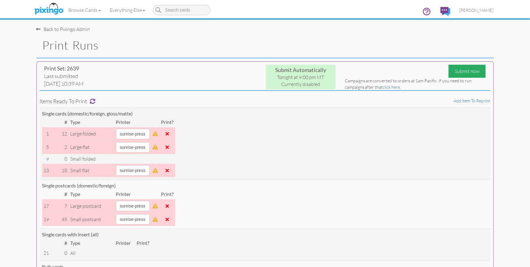
click at [461, 73] on div "Submit now" at bounding box center [467, 71] width 37 height 13
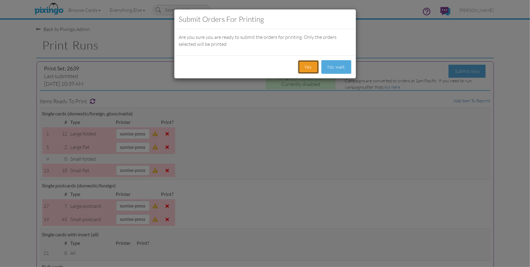
click at [301, 67] on button "Yes." at bounding box center [308, 67] width 21 height 14
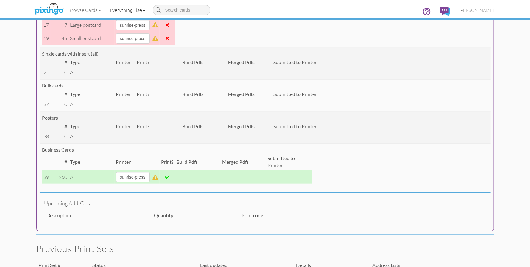
scroll to position [227, 0]
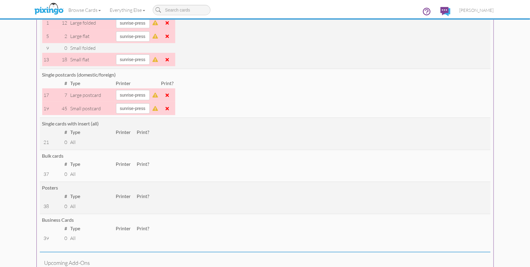
scroll to position [111, 0]
click at [169, 96] on span at bounding box center [167, 95] width 3 height 5
click at [169, 108] on span at bounding box center [167, 108] width 3 height 5
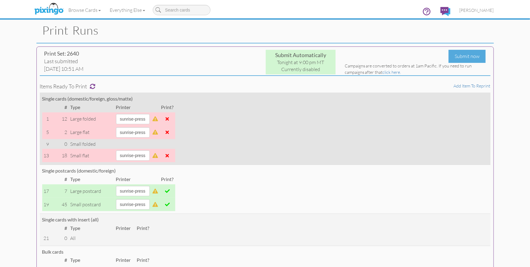
scroll to position [14, 0]
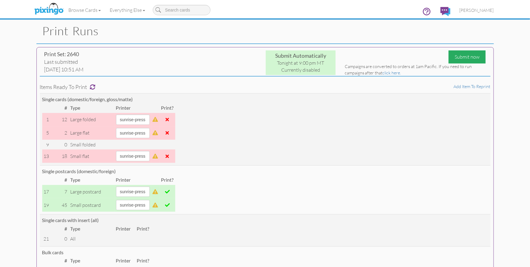
click at [454, 58] on div "Submit now" at bounding box center [467, 56] width 37 height 13
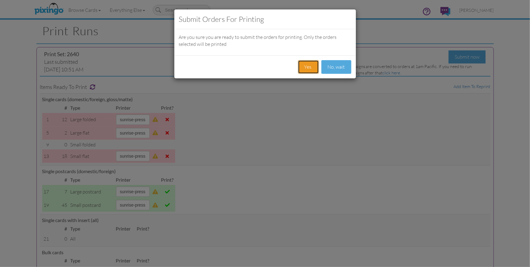
click at [307, 64] on button "Yes." at bounding box center [308, 67] width 21 height 14
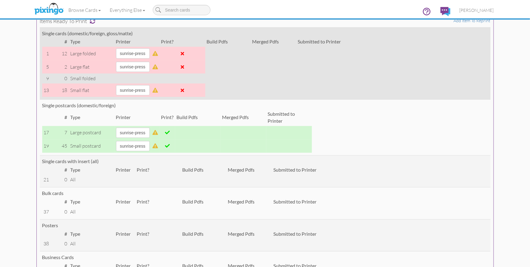
scroll to position [127, 0]
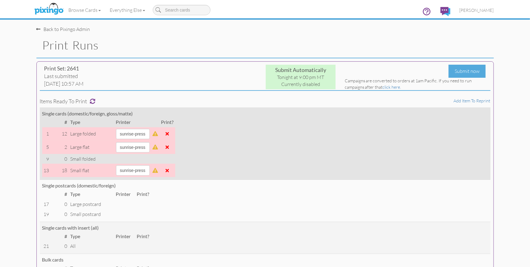
click at [169, 171] on span at bounding box center [167, 170] width 3 height 5
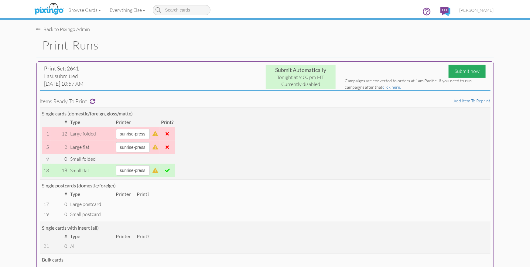
click at [465, 70] on div "Submit now" at bounding box center [467, 71] width 37 height 13
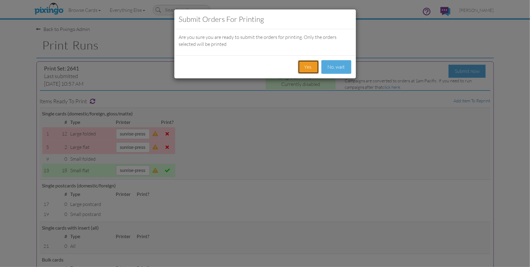
click at [310, 69] on button "Yes." at bounding box center [308, 67] width 21 height 14
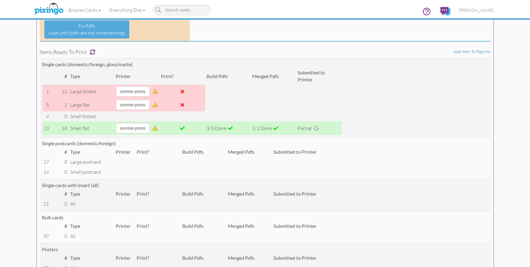
scroll to position [93, 0]
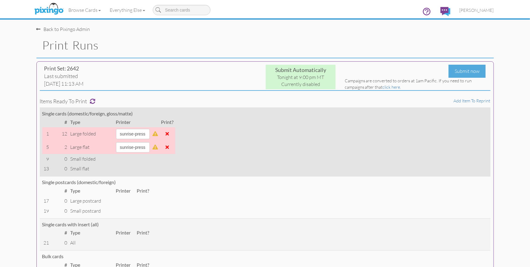
click at [329, 154] on td "Single cards (domestic/foreign, gloss/matte) # Type Printer Print? 1 12 large f…" at bounding box center [265, 142] width 451 height 69
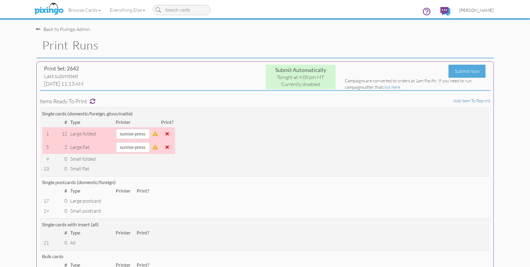
click at [474, 12] on span "[PERSON_NAME]" at bounding box center [477, 10] width 34 height 5
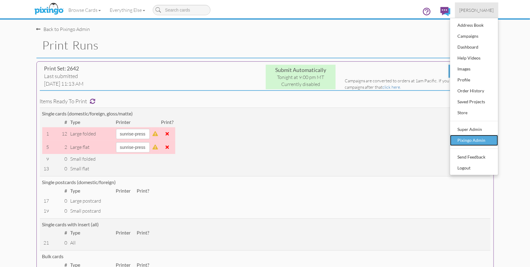
click at [471, 140] on div "Pixingo Admin" at bounding box center [474, 140] width 36 height 9
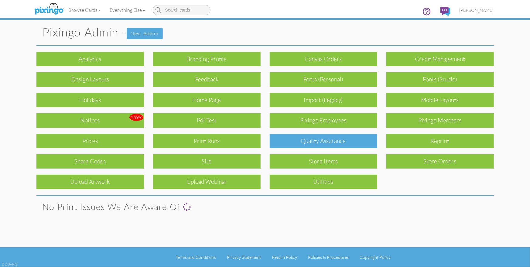
click at [356, 142] on div "Quality Assurance" at bounding box center [324, 141] width 108 height 14
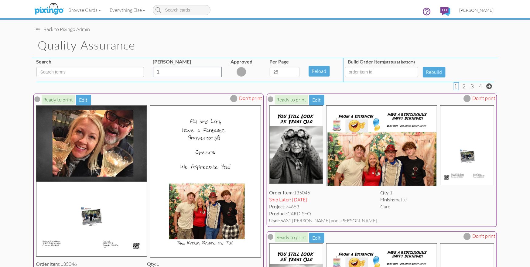
click at [475, 10] on span "[PERSON_NAME]" at bounding box center [477, 10] width 34 height 5
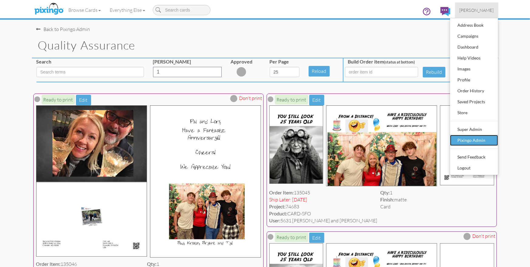
click at [461, 139] on div "Pixingo Admin" at bounding box center [474, 140] width 36 height 9
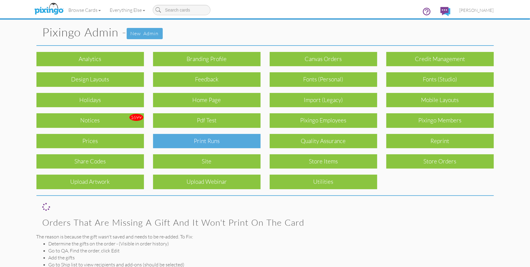
click at [224, 141] on div "Print Runs" at bounding box center [207, 141] width 108 height 14
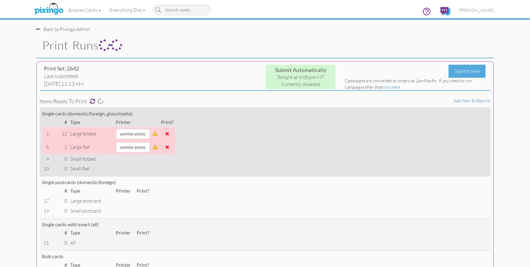
click at [169, 134] on span at bounding box center [167, 133] width 3 height 5
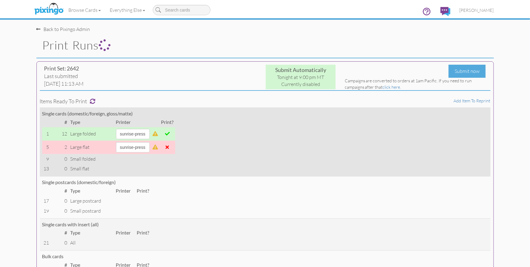
click at [169, 147] on span at bounding box center [167, 147] width 3 height 5
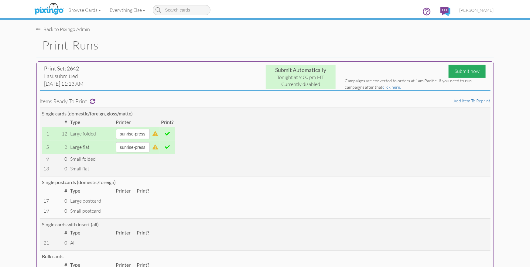
click at [459, 72] on div "Submit now" at bounding box center [467, 71] width 37 height 13
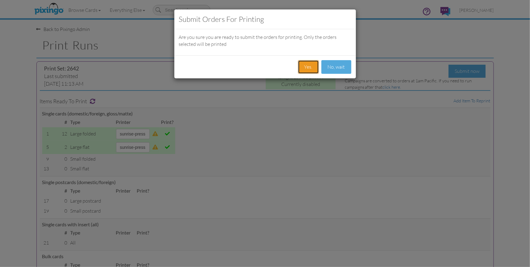
click at [316, 68] on button "Yes." at bounding box center [308, 67] width 21 height 14
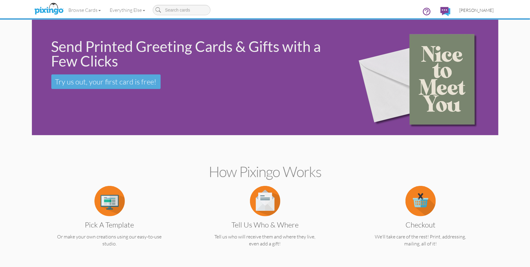
click at [484, 11] on span "[PERSON_NAME]" at bounding box center [477, 10] width 34 height 5
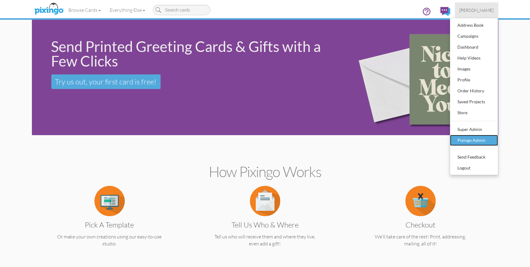
click at [464, 135] on link "Pixingo Admin" at bounding box center [474, 140] width 48 height 11
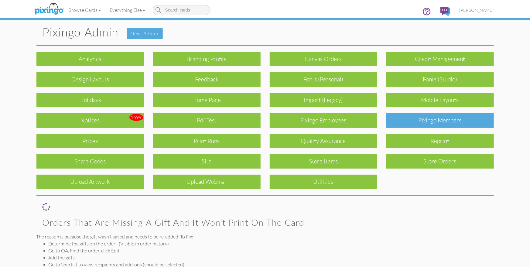
click at [429, 125] on div "Pixingo Members" at bounding box center [440, 120] width 108 height 14
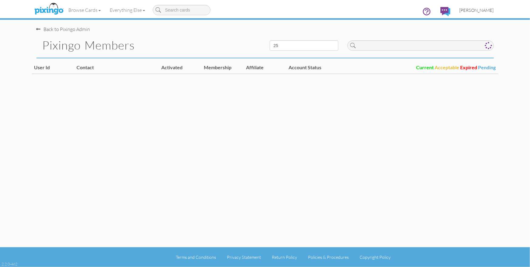
click at [483, 13] on link "[PERSON_NAME]" at bounding box center [476, 9] width 43 height 15
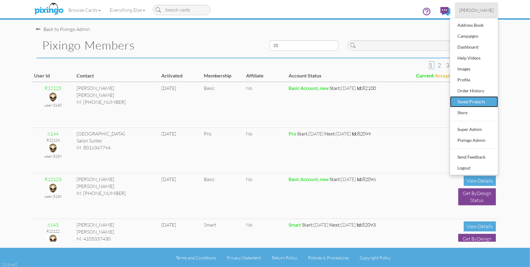
click at [471, 101] on div "Saved Projects" at bounding box center [474, 101] width 36 height 9
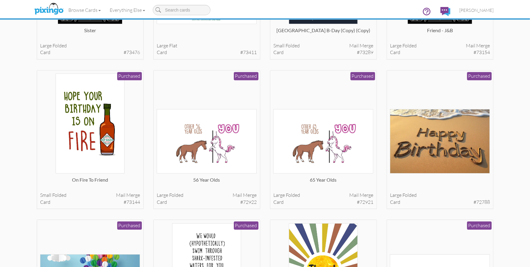
scroll to position [878, 0]
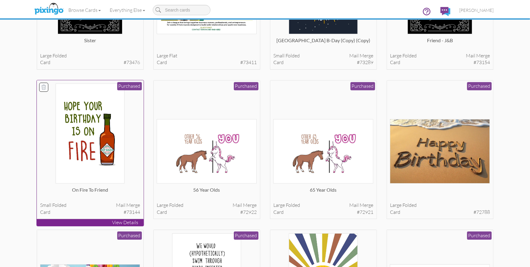
click at [115, 130] on img at bounding box center [90, 134] width 69 height 100
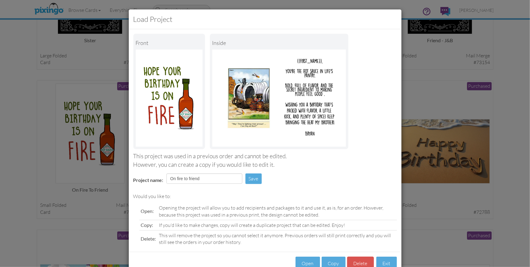
scroll to position [17, 0]
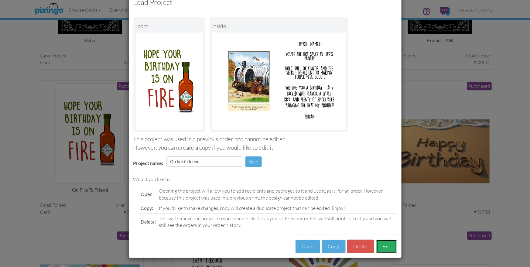
click at [387, 246] on button "Exit" at bounding box center [386, 247] width 21 height 14
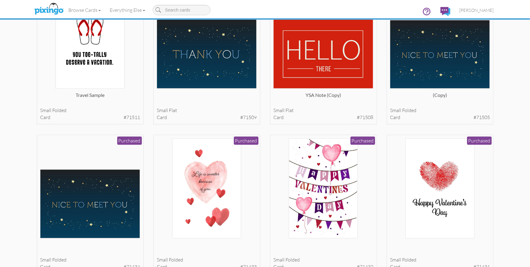
scroll to position [1581, 0]
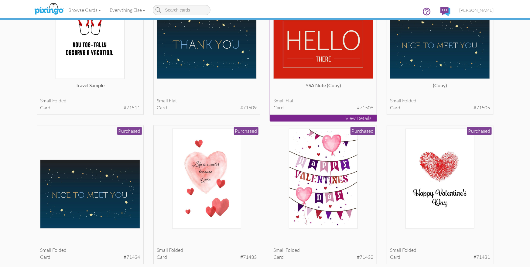
click at [321, 68] on img at bounding box center [323, 43] width 100 height 71
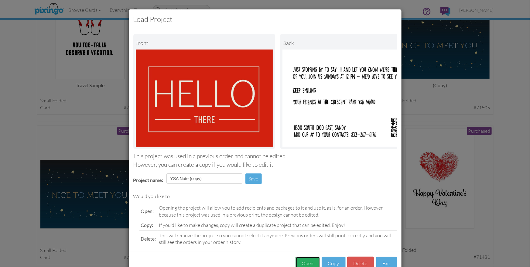
click at [310, 259] on button "Open" at bounding box center [308, 264] width 25 height 14
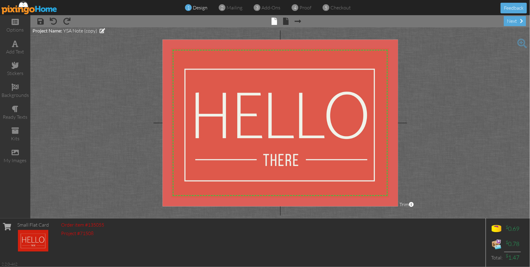
click at [240, 60] on div at bounding box center [280, 122] width 235 height 167
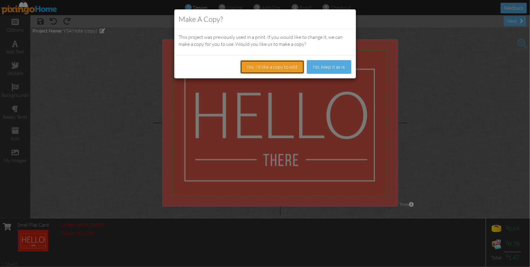
click at [272, 68] on button "Yes, I'd like a copy to edit" at bounding box center [272, 67] width 64 height 14
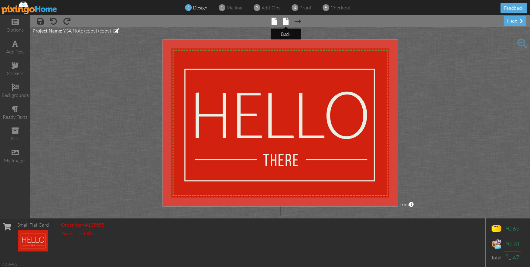
click at [286, 22] on span at bounding box center [285, 21] width 5 height 7
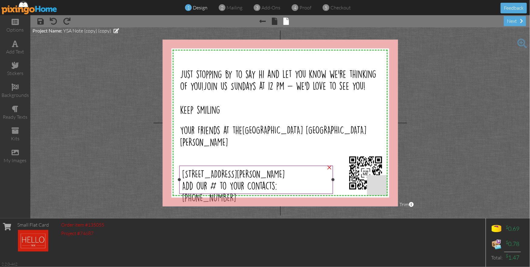
click at [277, 185] on span "Add our # to Your Contacts: 833-267-6176" at bounding box center [229, 192] width 95 height 20
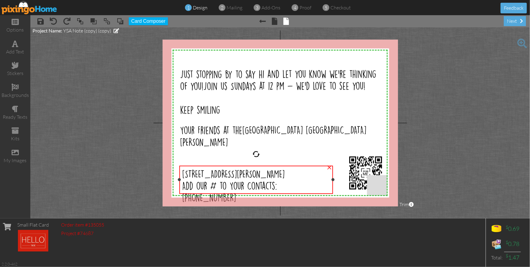
click at [277, 185] on span "Add our # to Your Contacts: 833-267-6176" at bounding box center [229, 192] width 95 height 20
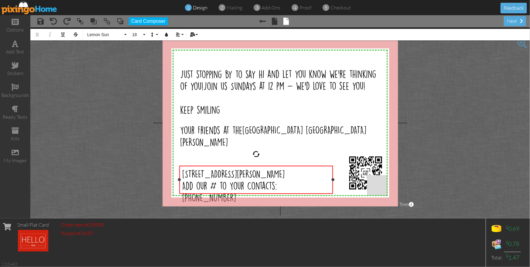
drag, startPoint x: 189, startPoint y: 184, endPoint x: 230, endPoint y: 185, distance: 41.6
click at [219, 184] on span "Add our # to Your Contacts: 833-267-6176" at bounding box center [229, 192] width 95 height 20
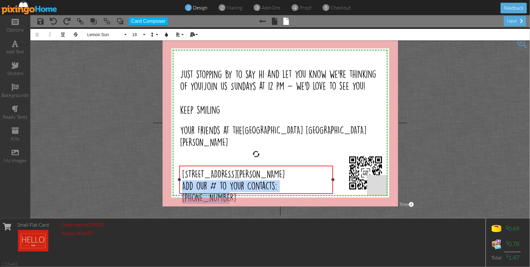
drag, startPoint x: 323, startPoint y: 184, endPoint x: 256, endPoint y: 196, distance: 67.8
click at [181, 183] on div "11350 south 1000 east, sandy Add our # to Your Contacts: 833-267-6176" at bounding box center [257, 186] width 154 height 41
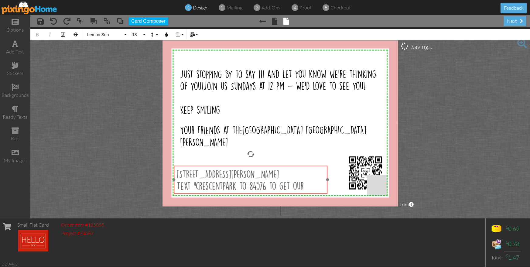
drag, startPoint x: 209, startPoint y: 193, endPoint x: 204, endPoint y: 193, distance: 5.5
click at [204, 193] on div "11350 south 1000 east, sandy Text "crescentpark to 84576 to get our ​ ​" at bounding box center [251, 180] width 154 height 29
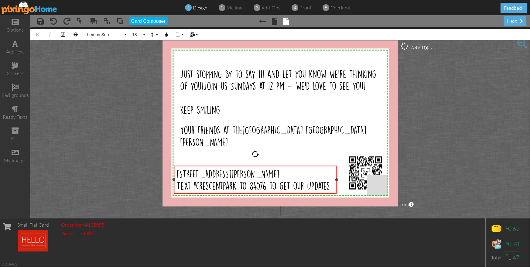
drag, startPoint x: 328, startPoint y: 185, endPoint x: 337, endPoint y: 184, distance: 9.1
click at [337, 184] on div "11350 south 1000 east, sandy Text "crescentpark to 84576 to get our Updates ×" at bounding box center [255, 180] width 163 height 28
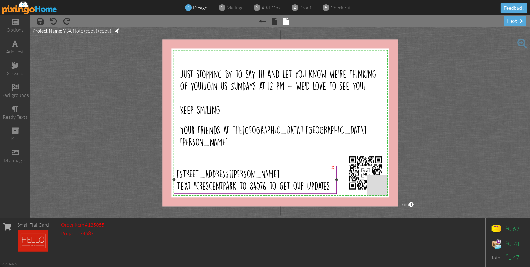
click at [236, 182] on span "Text "crescentpark to 84576 to get our Updates" at bounding box center [253, 186] width 153 height 9
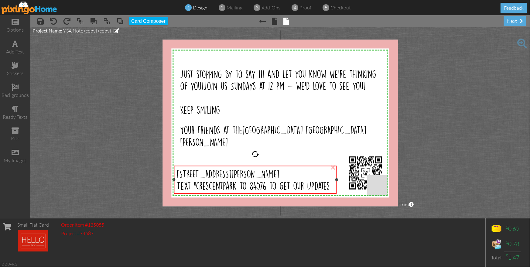
click at [236, 182] on span "Text "crescentpark to 84576 to get our Updates" at bounding box center [253, 186] width 153 height 9
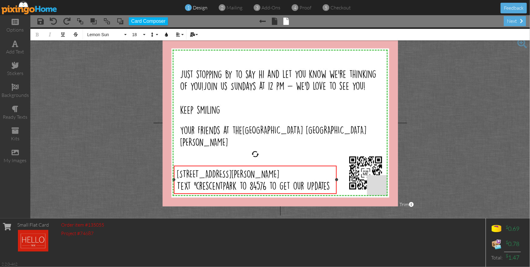
drag, startPoint x: 235, startPoint y: 182, endPoint x: 240, endPoint y: 187, distance: 6.4
click at [236, 184] on span "Text "crescentpark to 84576 to get our Updates" at bounding box center [253, 186] width 153 height 9
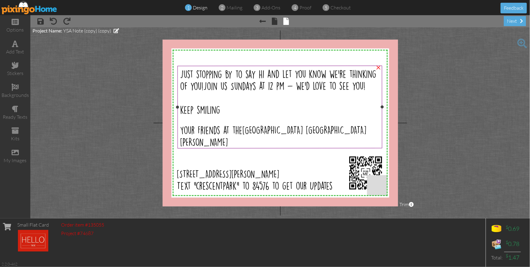
click at [218, 79] on div "Just stopping by to say hi and let you know we're thinking of you! Join us Sund…" at bounding box center [279, 80] width 199 height 24
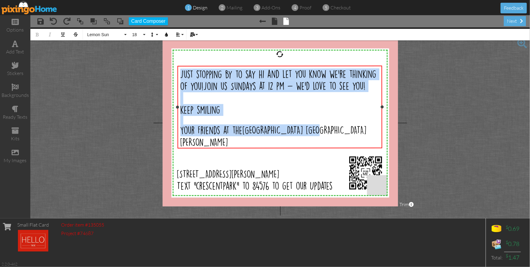
drag, startPoint x: 181, startPoint y: 73, endPoint x: 323, endPoint y: 128, distance: 152.4
click at [325, 129] on div "Just stopping by to say hi and let you know we're thinking of you! Join us Sund…" at bounding box center [279, 114] width 199 height 92
click at [94, 33] on span "Lemon Sun" at bounding box center [105, 34] width 36 height 5
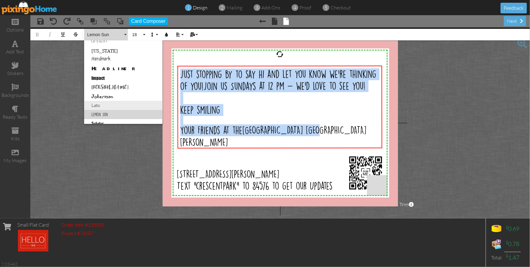
scroll to position [155, 0]
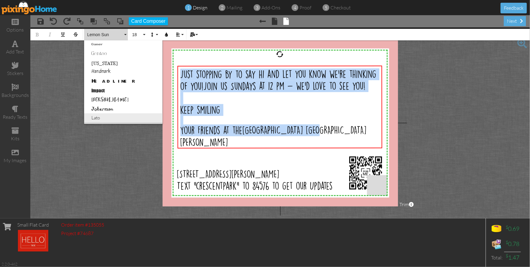
click at [122, 71] on link "Handmark" at bounding box center [123, 72] width 78 height 9
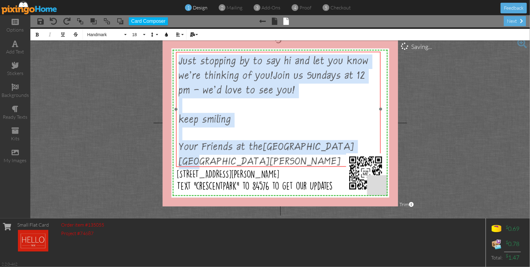
drag, startPoint x: 274, startPoint y: 66, endPoint x: 273, endPoint y: 52, distance: 14.1
click at [273, 52] on div "​ Just stopping by to say hi and let you know we're thinking of you! Join us Su…" at bounding box center [278, 109] width 205 height 115
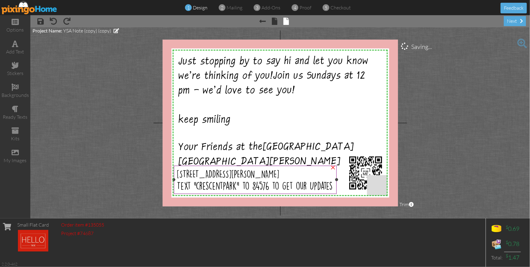
click at [192, 180] on span "Text "crescentpark" to 84576 to get our Updates" at bounding box center [255, 186] width 156 height 12
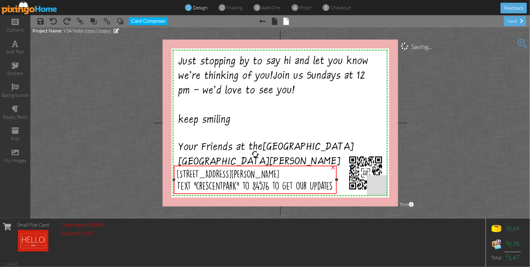
click at [192, 180] on span "Text "crescentpark" to 84576 to get our Updates" at bounding box center [255, 186] width 156 height 12
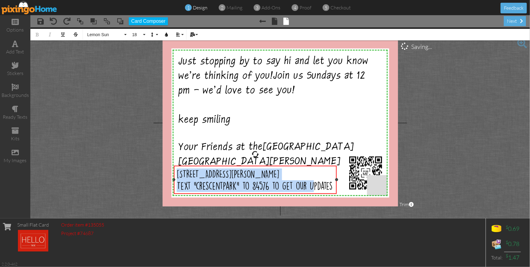
drag, startPoint x: 177, startPoint y: 174, endPoint x: 295, endPoint y: 189, distance: 118.9
click at [312, 191] on div "11350 south 1000 east, sandy Text "crescentpark" to 84576 to get our Updates" at bounding box center [255, 180] width 157 height 24
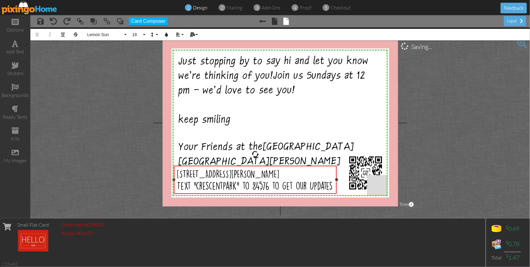
click at [239, 183] on span "Text "crescentpark" to 84576 to get our Updates" at bounding box center [255, 186] width 156 height 9
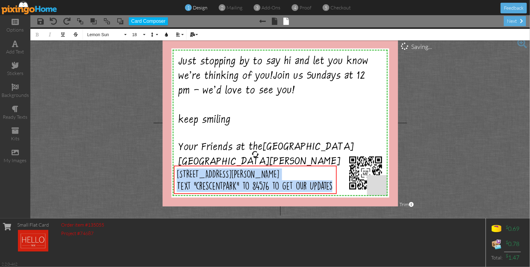
drag, startPoint x: 332, startPoint y: 186, endPoint x: 166, endPoint y: 173, distance: 166.1
click at [166, 173] on div "X X X X X X X X X X X X X X X X X X X X X X X X X X X X X X X X X X X X X X X X…" at bounding box center [280, 122] width 235 height 167
click at [101, 34] on span "Lemon Sun" at bounding box center [105, 34] width 36 height 5
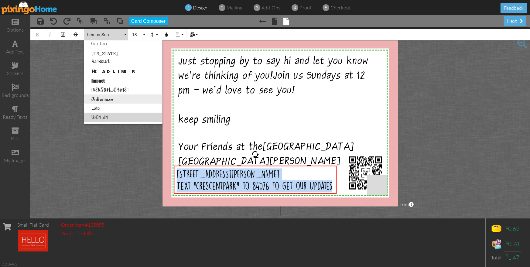
scroll to position [161, 0]
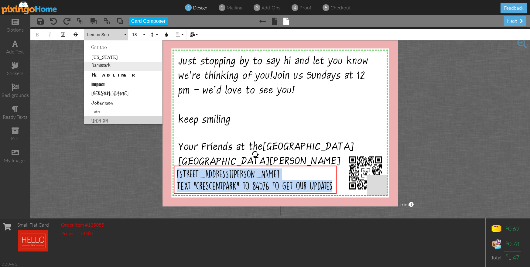
click at [104, 65] on link "Handmark" at bounding box center [123, 66] width 78 height 9
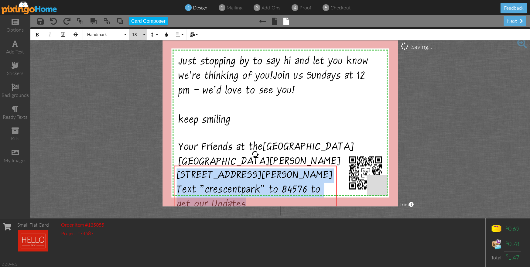
click at [143, 35] on button "18" at bounding box center [138, 35] width 18 height 12
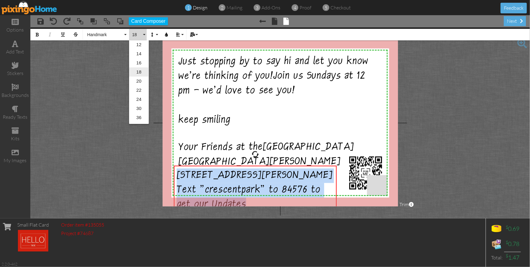
scroll to position [65, 0]
click at [138, 62] on link "16" at bounding box center [139, 61] width 20 height 9
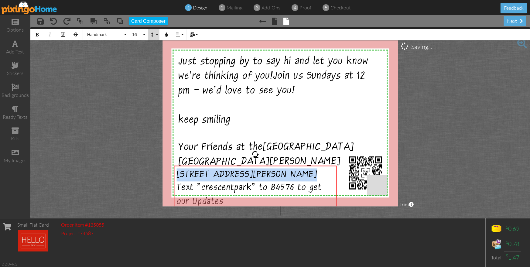
click at [154, 35] on icon "button" at bounding box center [152, 35] width 4 height 4
click at [158, 54] on link "Single" at bounding box center [162, 54] width 29 height 9
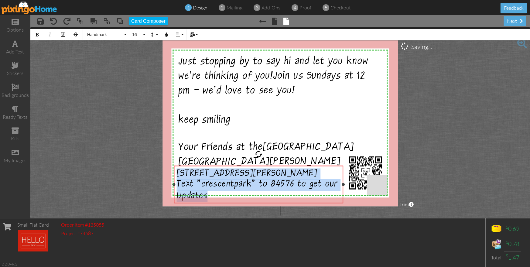
drag, startPoint x: 336, startPoint y: 185, endPoint x: 343, endPoint y: 184, distance: 6.9
click at [343, 184] on div at bounding box center [343, 184] width 3 height 3
click at [142, 34] on button "16" at bounding box center [138, 35] width 18 height 12
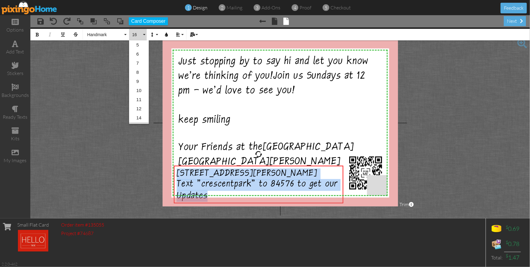
scroll to position [45, 0]
click at [139, 71] on link "14" at bounding box center [139, 73] width 20 height 9
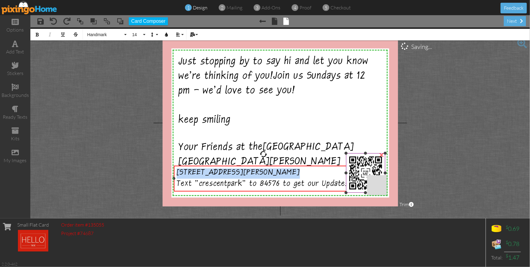
drag, startPoint x: 343, startPoint y: 183, endPoint x: 353, endPoint y: 183, distance: 9.4
click at [353, 183] on div "X X X X X X X X X X X X X X X X X X X X X X X X X X X X X X X X X X X X X X X X…" at bounding box center [280, 122] width 235 height 167
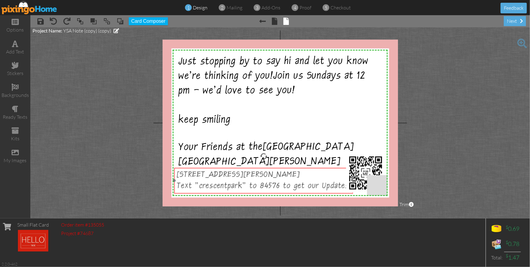
click at [217, 185] on span "Text "crescentpark" to 84576 to get our Updates" at bounding box center [263, 187] width 172 height 10
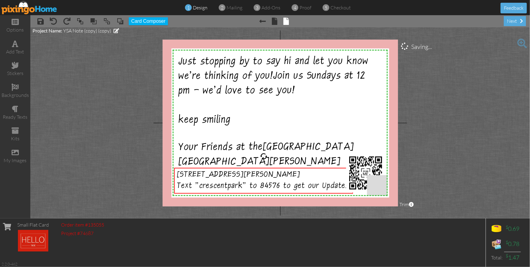
click at [465, 172] on project-studio-wrapper "X X X X X X X X X X X X X X X X X X X X X X X X X X X X X X X X X X X X X X X X…" at bounding box center [280, 122] width 500 height 191
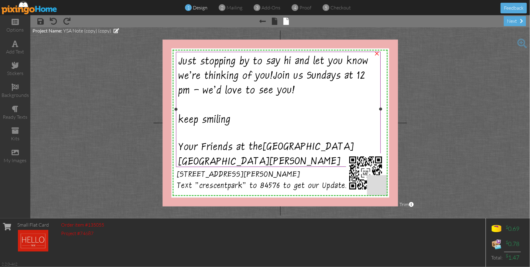
click at [195, 88] on span "Join us Sundays at 12 pm - we'd love to see you!" at bounding box center [272, 85] width 187 height 28
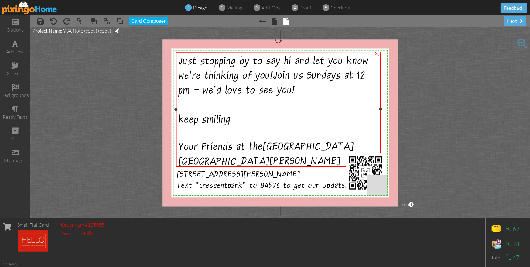
click at [195, 88] on span "Join us Sundays at 12 pm - we'd love to see you!" at bounding box center [272, 85] width 187 height 28
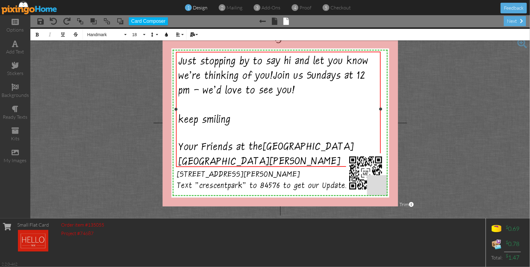
click at [192, 130] on div at bounding box center [278, 133] width 199 height 13
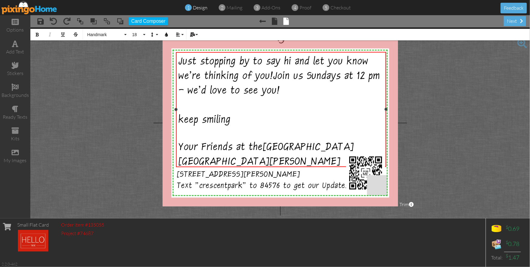
drag, startPoint x: 381, startPoint y: 109, endPoint x: 386, endPoint y: 108, distance: 5.5
click at [386, 108] on div at bounding box center [386, 109] width 3 height 3
drag, startPoint x: 188, startPoint y: 90, endPoint x: 192, endPoint y: 91, distance: 4.1
click at [188, 90] on span "Join us Sundays at 12 pm - we'd love to see you!" at bounding box center [280, 85] width 202 height 28
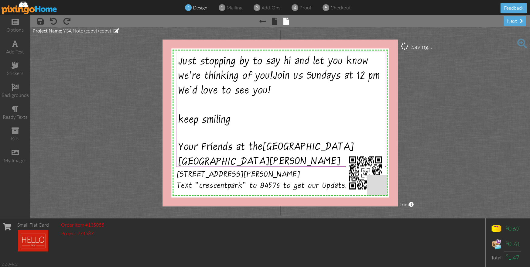
click at [416, 129] on project-studio-wrapper "X X X X X X X X X X X X X X X X X X X X X X X X X X X X X X X X X X X X X X X X…" at bounding box center [280, 122] width 500 height 191
click at [181, 116] on span "keep smiling" at bounding box center [205, 121] width 52 height 13
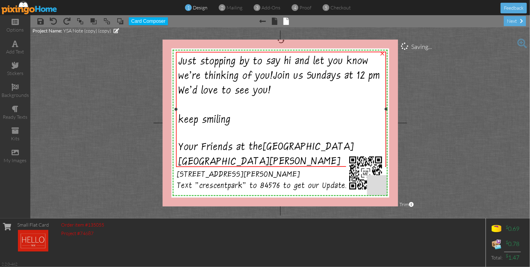
click at [181, 116] on span "keep smiling" at bounding box center [205, 121] width 52 height 13
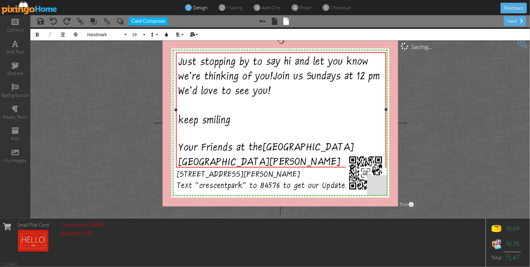
drag, startPoint x: 181, startPoint y: 118, endPoint x: 184, endPoint y: 121, distance: 4.3
click at [181, 118] on span "keep smiling" at bounding box center [205, 121] width 52 height 13
drag, startPoint x: 183, startPoint y: 118, endPoint x: 185, endPoint y: 125, distance: 7.4
click at [183, 120] on span "keep smiling" at bounding box center [205, 121] width 52 height 13
click at [186, 136] on div at bounding box center [281, 134] width 205 height 13
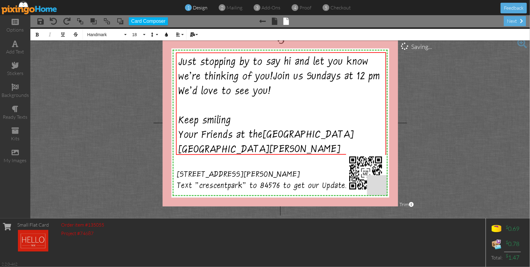
click at [419, 148] on project-studio-wrapper "X X X X X X X X X X X X X X X X X X X X X X X X X X X X X X X X X X X X X X X X…" at bounding box center [280, 122] width 500 height 191
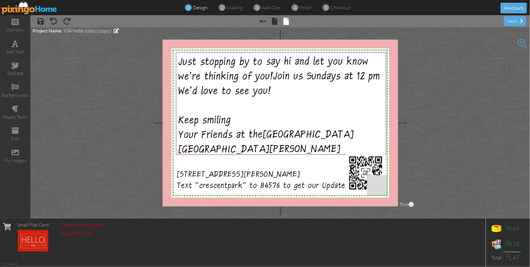
click at [419, 148] on project-studio-wrapper "X X X X X X X X X X X X X X X X X X X X X X X X X X X X X X X X X X X X X X X X…" at bounding box center [280, 122] width 500 height 191
click at [425, 147] on project-studio-wrapper "X X X X X X X X X X X X X X X X X X X X X X X X X X X X X X X X X X X X X X X X…" at bounding box center [280, 122] width 500 height 191
click at [443, 147] on project-studio-wrapper "X X X X X X X X X X X X X X X X X X X X X X X X X X X X X X X X X X X X X X X X…" at bounding box center [280, 122] width 500 height 191
click at [376, 74] on span "Join us Sundays at 12 pm We'd love to see you!" at bounding box center [280, 85] width 202 height 28
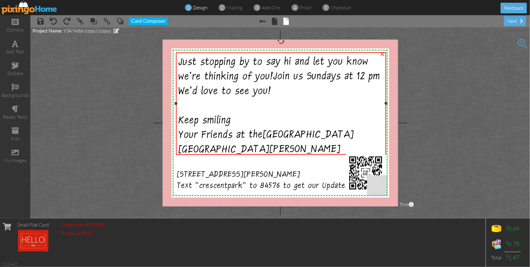
click at [376, 74] on span "Join us Sundays at 12 pm We'd love to see you!" at bounding box center [280, 85] width 202 height 28
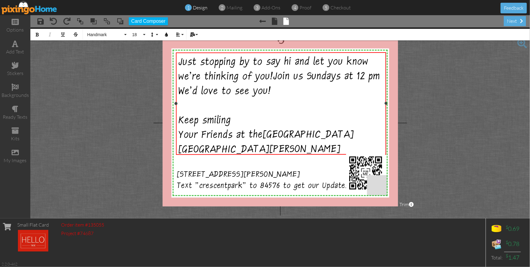
click at [380, 73] on span "Join us Sundays at 12 pm We'd love to see you!" at bounding box center [280, 85] width 202 height 28
click at [389, 103] on div at bounding box center [388, 103] width 3 height 3
click at [425, 112] on project-studio-wrapper "X X X X X X X X X X X X X X X X X X X X X X X X X X X X X X X X X X X X X X X X…" at bounding box center [280, 122] width 500 height 191
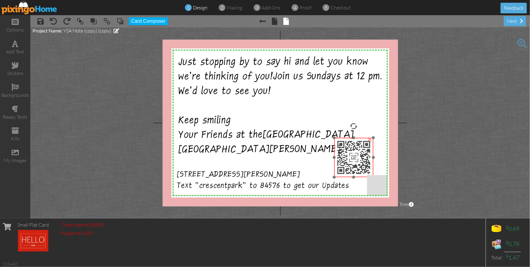
drag, startPoint x: 365, startPoint y: 160, endPoint x: 353, endPoint y: 145, distance: 19.5
click at [353, 145] on img at bounding box center [353, 157] width 39 height 39
click at [345, 155] on img at bounding box center [353, 157] width 39 height 39
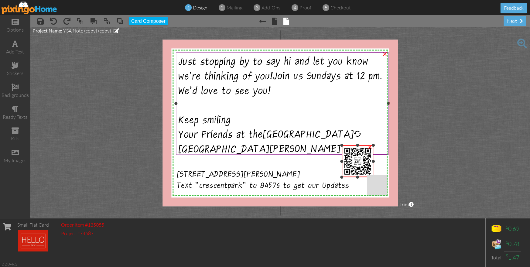
drag, startPoint x: 335, startPoint y: 140, endPoint x: 340, endPoint y: 150, distance: 10.6
click at [340, 146] on div "X X X X X X X X X X X X X X X X X X X X X X X X X X X X X X X X X X X X X X X X…" at bounding box center [280, 122] width 235 height 167
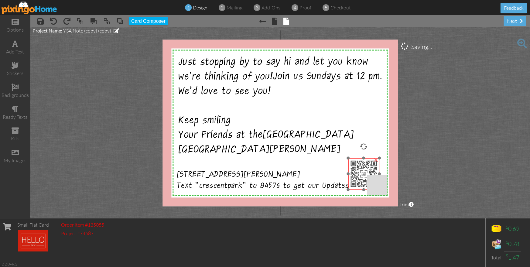
drag, startPoint x: 352, startPoint y: 158, endPoint x: 358, endPoint y: 170, distance: 13.5
click at [358, 170] on img at bounding box center [363, 173] width 31 height 31
click at [360, 172] on img at bounding box center [365, 175] width 31 height 31
click at [435, 176] on project-studio-wrapper "X X X X X X X X X X X X X X X X X X X X X X X X X X X X X X X X X X X X X X X X…" at bounding box center [280, 122] width 500 height 191
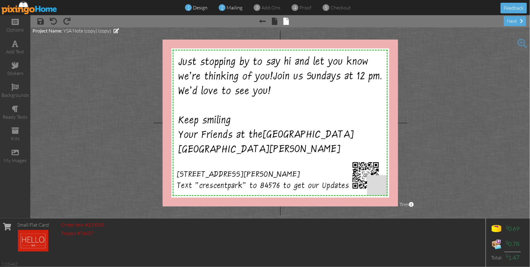
click at [231, 8] on span "mailing" at bounding box center [235, 8] width 16 height 6
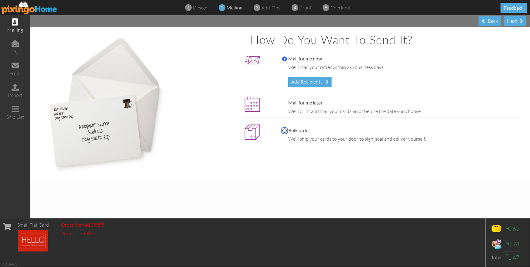
click at [284, 131] on input "Bulk order" at bounding box center [284, 130] width 5 height 5
radio input "true"
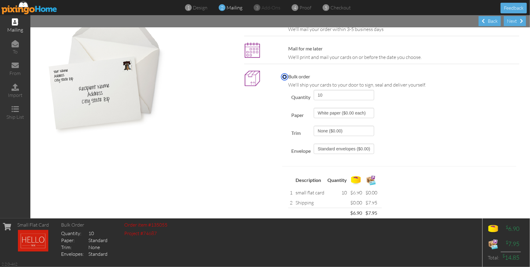
scroll to position [81, 0]
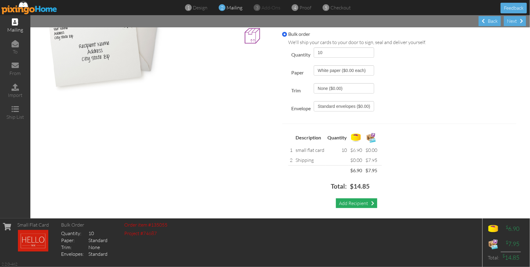
click at [352, 201] on div "Add Recipient" at bounding box center [356, 203] width 41 height 10
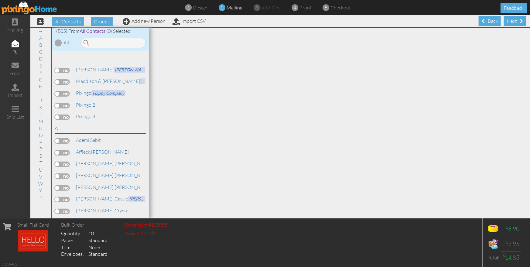
click at [62, 104] on label at bounding box center [62, 105] width 15 height 5
click at [0, 0] on input "checkbox" at bounding box center [0, 0] width 0 height 0
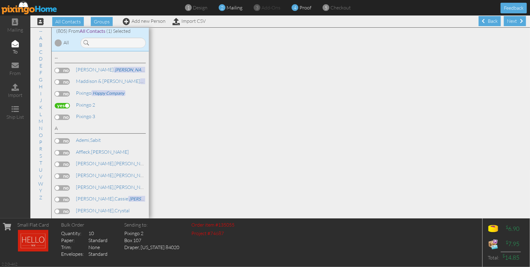
click at [301, 9] on span "proof" at bounding box center [306, 8] width 12 height 6
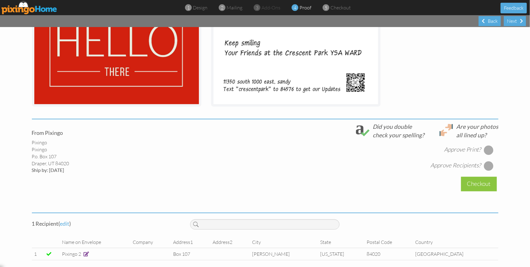
scroll to position [150, 0]
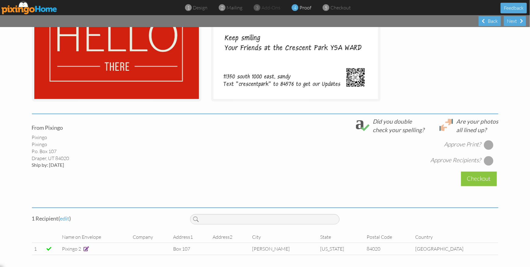
click at [487, 143] on div at bounding box center [489, 145] width 10 height 10
click at [491, 160] on div at bounding box center [489, 161] width 10 height 10
click at [470, 178] on div "Checkout" at bounding box center [479, 179] width 36 height 14
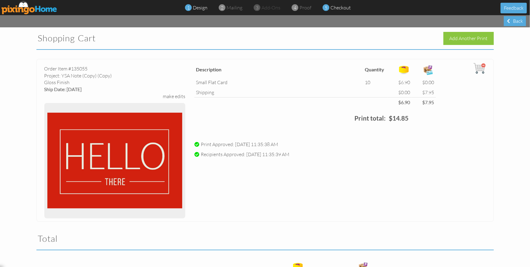
click at [199, 9] on span "design" at bounding box center [200, 8] width 15 height 6
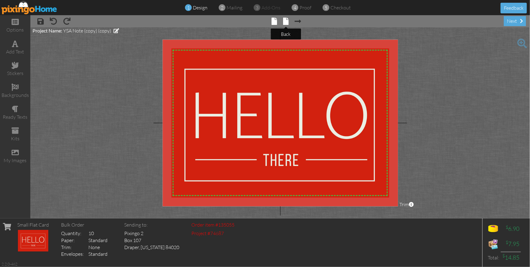
click at [286, 22] on span at bounding box center [285, 21] width 5 height 7
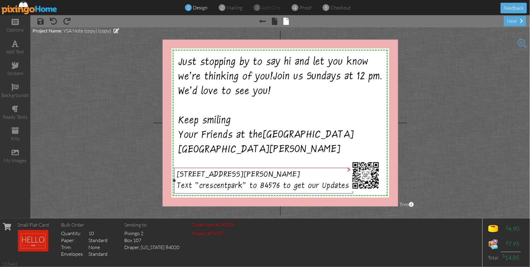
click at [199, 184] on span "Text "crescentpark" to 84576 to get our Updates" at bounding box center [263, 187] width 172 height 10
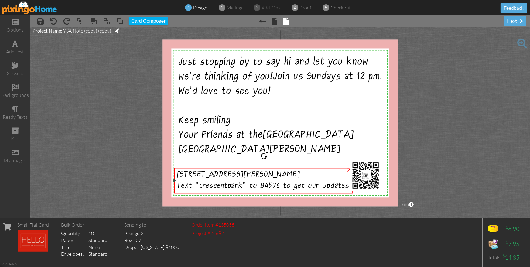
click at [199, 184] on span "Text "crescentpark" to 84576 to get our Updates" at bounding box center [263, 187] width 172 height 10
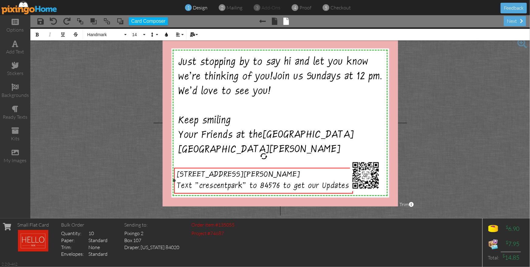
drag, startPoint x: 199, startPoint y: 185, endPoint x: 205, endPoint y: 191, distance: 8.2
click at [199, 185] on span "Text "crescentpark" to 84576 to get our Updates" at bounding box center [263, 187] width 172 height 10
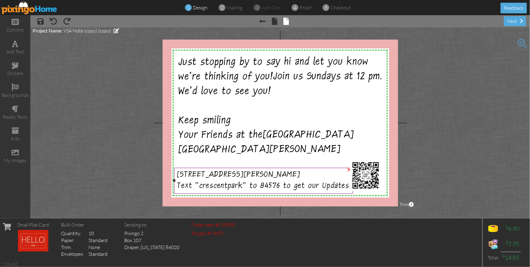
click at [322, 185] on span "Text "crescentpark" to 84576 to get our Updates" at bounding box center [263, 187] width 172 height 10
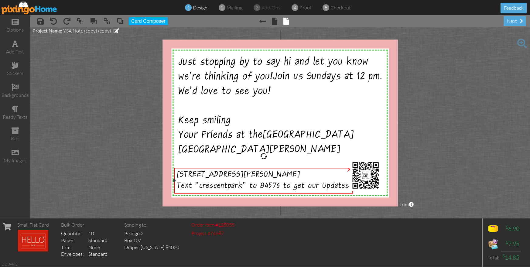
click at [322, 185] on span "Text "crescentpark" to 84576 to get our Updates" at bounding box center [263, 187] width 172 height 10
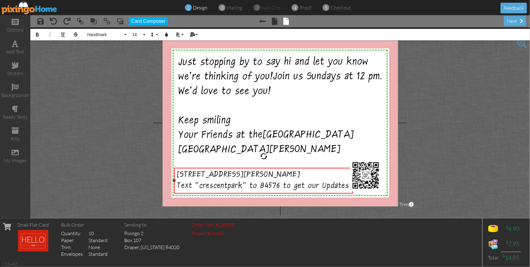
click at [321, 186] on span "Text "crescentpark" to 84576 to get our Updates" at bounding box center [263, 187] width 172 height 10
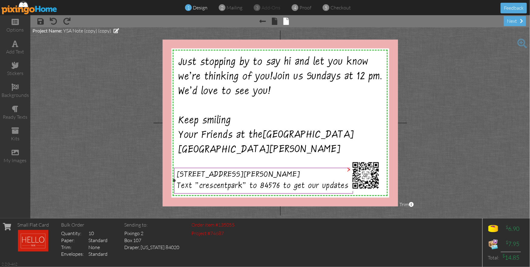
click at [258, 173] on span "11350 south 1000 east, sandy" at bounding box center [238, 176] width 123 height 10
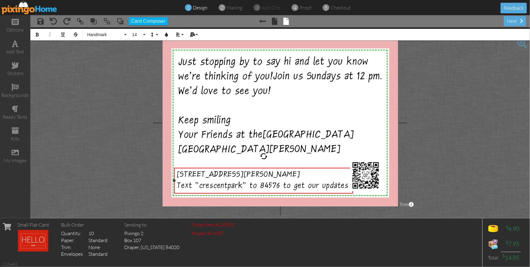
drag, startPoint x: 257, startPoint y: 174, endPoint x: 263, endPoint y: 182, distance: 9.4
click at [258, 175] on span "11350 south 1000 east, sandy" at bounding box center [238, 176] width 123 height 10
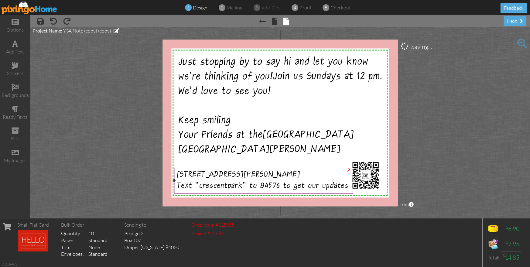
click at [199, 175] on span "11350 south 1000 east, Sandy" at bounding box center [238, 176] width 123 height 10
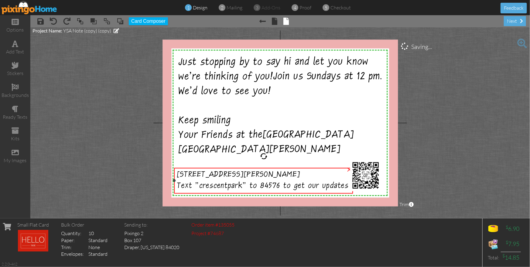
click at [199, 175] on span "11350 south 1000 east, Sandy" at bounding box center [238, 176] width 123 height 10
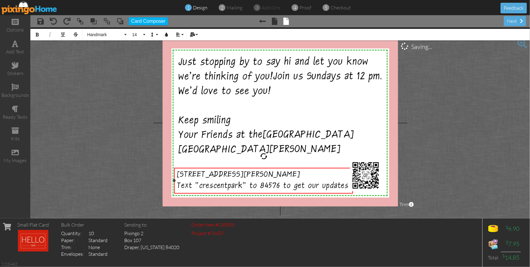
drag, startPoint x: 199, startPoint y: 173, endPoint x: 211, endPoint y: 179, distance: 13.3
click at [201, 175] on span "11350 south 1000 east, Sandy" at bounding box center [238, 176] width 123 height 10
click at [238, 173] on span "11350 South 1000 east, Sandy" at bounding box center [238, 176] width 123 height 10
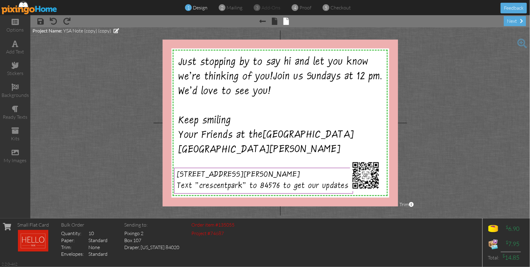
click at [418, 124] on project-studio-wrapper "X X X X X X X X X X X X X X X X X X X X X X X X X X X X X X X X X X X X X X X X…" at bounding box center [280, 122] width 500 height 191
click at [304, 7] on span "proof" at bounding box center [306, 8] width 12 height 6
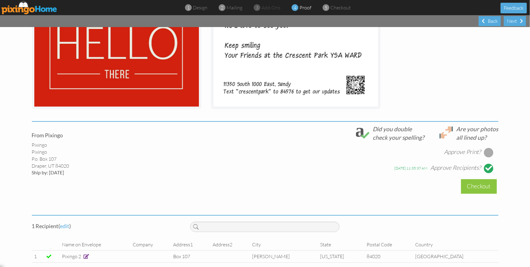
scroll to position [150, 0]
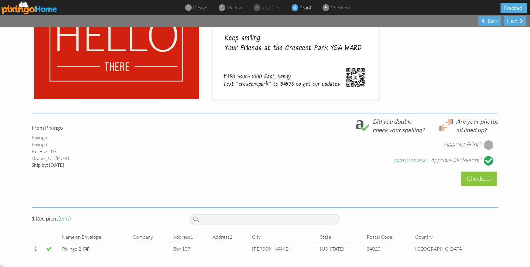
click at [487, 146] on div at bounding box center [489, 145] width 10 height 10
click at [479, 179] on div "Checkout" at bounding box center [479, 179] width 36 height 14
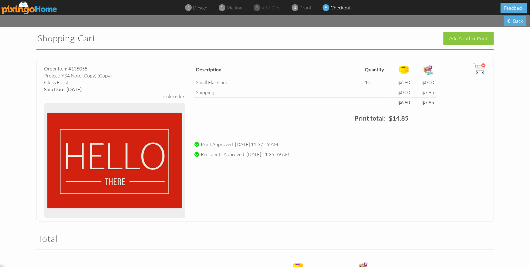
scroll to position [118, 0]
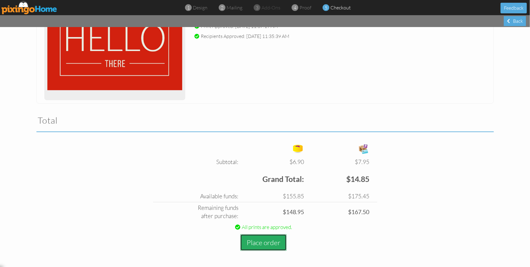
click at [259, 243] on button "Place order" at bounding box center [263, 242] width 46 height 17
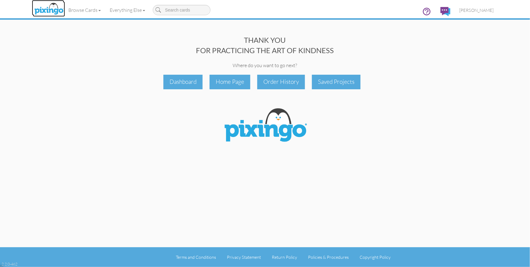
click at [48, 12] on img at bounding box center [49, 9] width 32 height 15
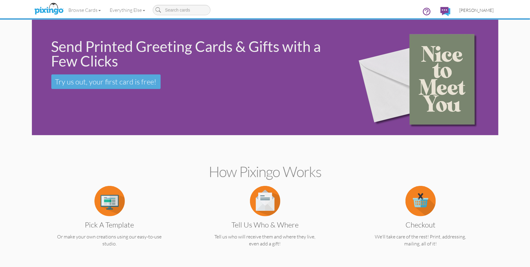
click at [477, 10] on span "[PERSON_NAME]" at bounding box center [477, 10] width 34 height 5
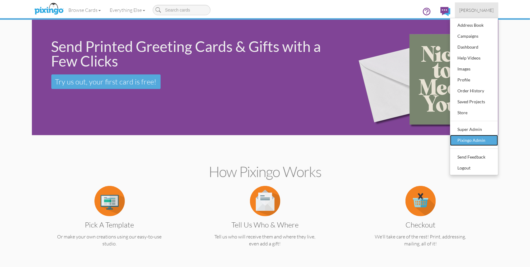
click at [474, 141] on div "Pixingo Admin" at bounding box center [474, 140] width 36 height 9
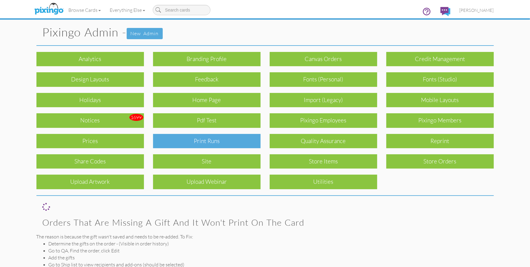
click at [195, 145] on div "Print Runs" at bounding box center [207, 141] width 108 height 14
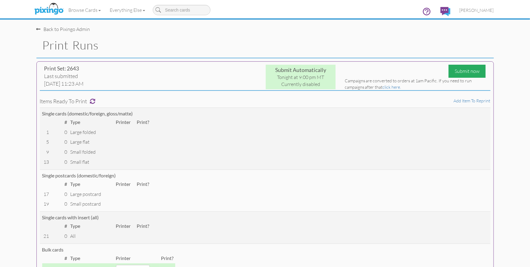
click at [466, 72] on div "Submit now" at bounding box center [467, 71] width 37 height 13
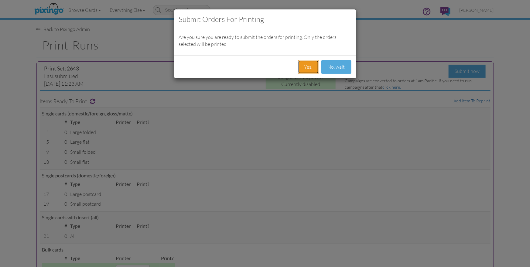
click at [305, 68] on button "Yes." at bounding box center [308, 67] width 21 height 14
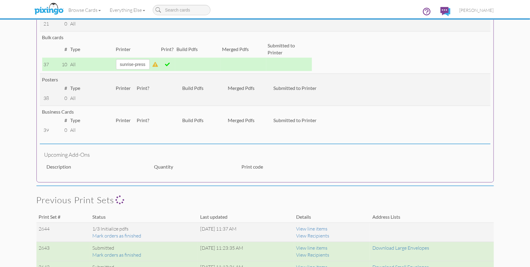
scroll to position [257, 0]
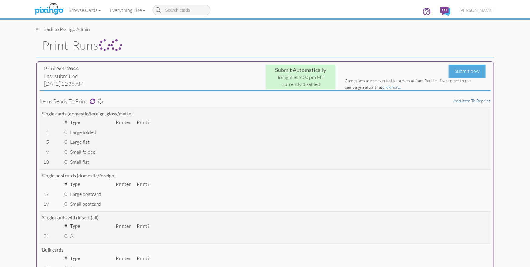
click at [478, 12] on span "[PERSON_NAME]" at bounding box center [477, 10] width 34 height 5
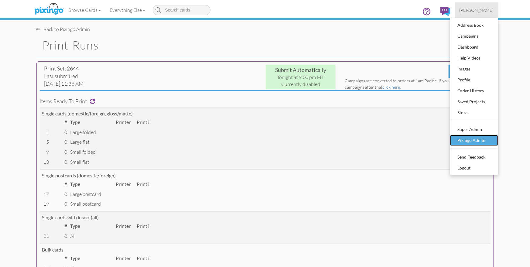
click at [476, 136] on div "Pixingo Admin" at bounding box center [474, 140] width 36 height 9
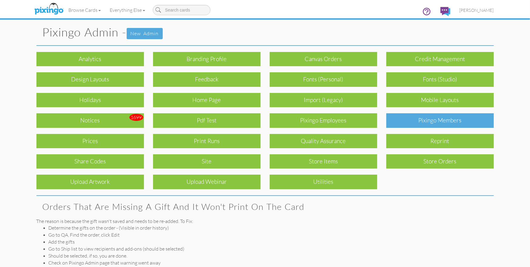
click at [435, 119] on div "Pixingo Members" at bounding box center [440, 120] width 108 height 14
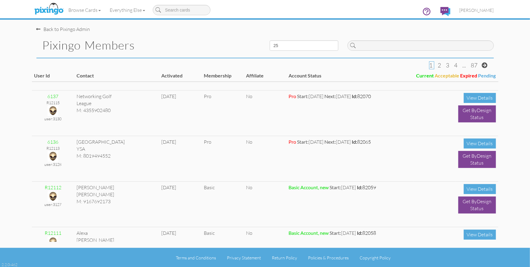
scroll to position [267, 0]
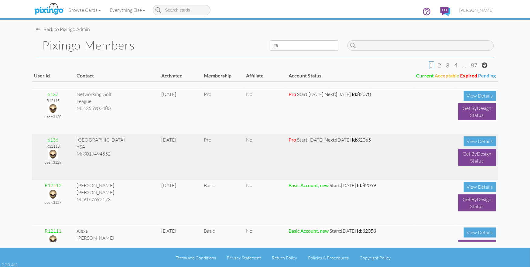
click at [53, 151] on img at bounding box center [53, 154] width 11 height 11
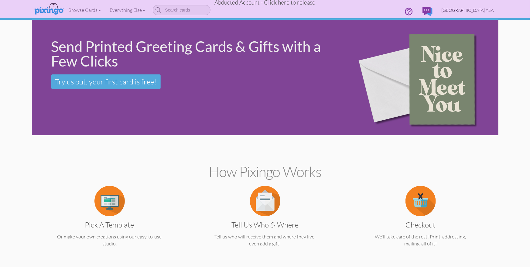
click at [472, 11] on span "Crescent Park YSA" at bounding box center [468, 10] width 52 height 5
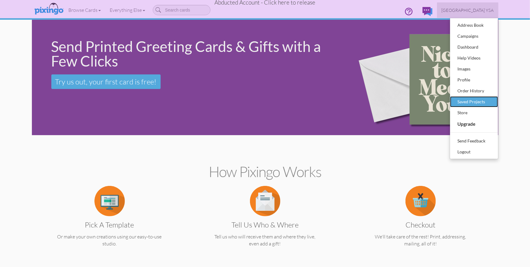
click at [472, 102] on div "Saved Projects" at bounding box center [474, 101] width 36 height 9
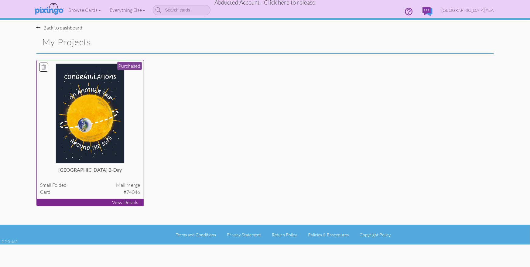
click at [104, 79] on img at bounding box center [90, 114] width 69 height 100
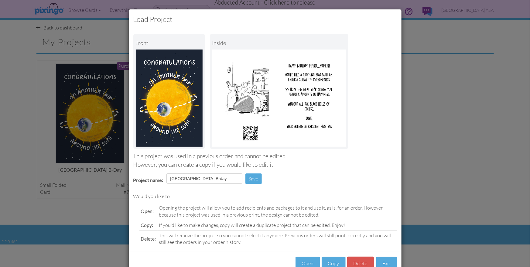
scroll to position [17, 0]
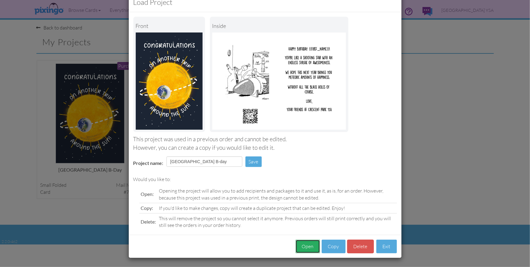
click at [307, 245] on button "Open" at bounding box center [308, 247] width 25 height 14
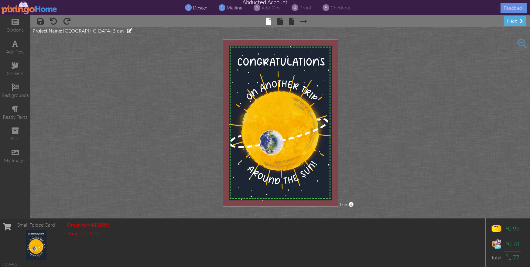
click at [231, 8] on span "mailing" at bounding box center [235, 8] width 16 height 6
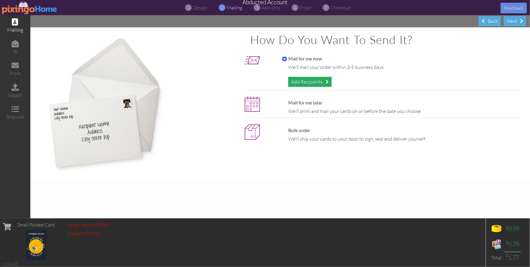
click at [298, 82] on div "Add Recipients" at bounding box center [309, 82] width 43 height 10
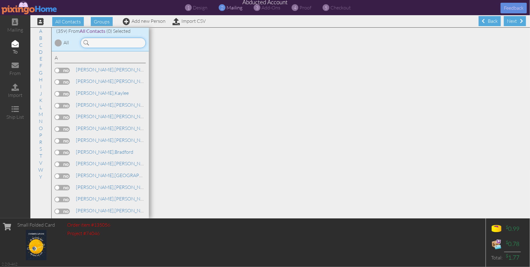
click at [98, 45] on input at bounding box center [113, 43] width 65 height 10
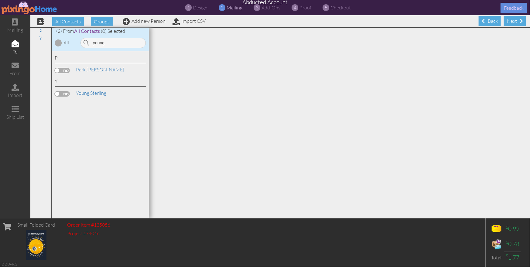
click at [62, 93] on label at bounding box center [62, 93] width 15 height 5
click at [0, 0] on input "checkbox" at bounding box center [0, 0] width 0 height 0
click at [90, 93] on span "Young," at bounding box center [83, 93] width 14 height 6
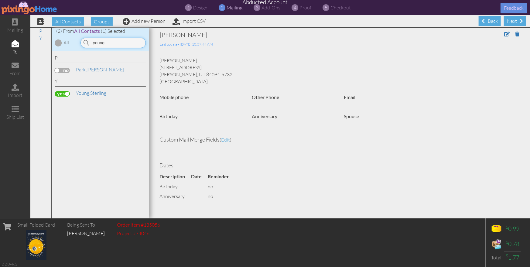
click at [113, 45] on input "young" at bounding box center [113, 43] width 65 height 10
click at [63, 72] on label at bounding box center [62, 70] width 15 height 5
click at [0, 0] on input "checkbox" at bounding box center [0, 0] width 0 height 0
drag, startPoint x: 106, startPoint y: 42, endPoint x: 87, endPoint y: 41, distance: 18.9
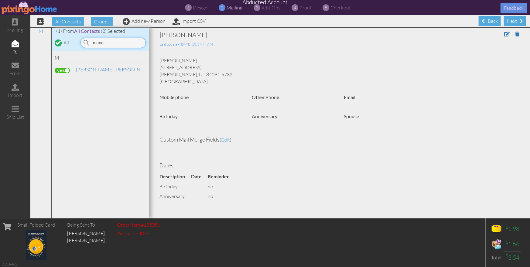
click at [87, 41] on div "mang" at bounding box center [113, 43] width 65 height 10
type input "graff"
click at [65, 71] on label at bounding box center [62, 70] width 15 height 5
click at [0, 0] on input "checkbox" at bounding box center [0, 0] width 0 height 0
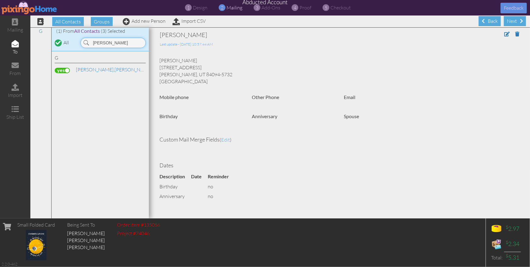
drag, startPoint x: 113, startPoint y: 43, endPoint x: 83, endPoint y: 43, distance: 30.1
click at [81, 43] on input "graff" at bounding box center [113, 43] width 65 height 10
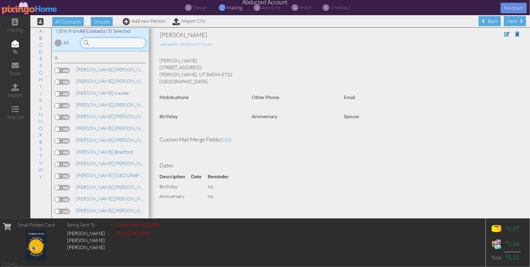
click at [97, 43] on input at bounding box center [113, 43] width 65 height 10
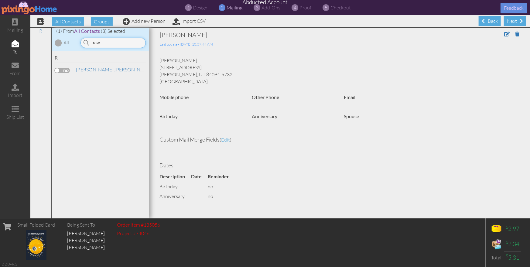
type input "raw"
click at [64, 71] on label at bounding box center [62, 70] width 15 height 5
click at [0, 0] on input "checkbox" at bounding box center [0, 0] width 0 height 0
drag, startPoint x: 108, startPoint y: 45, endPoint x: 88, endPoint y: 43, distance: 21.0
click at [88, 43] on div "raw" at bounding box center [113, 43] width 65 height 10
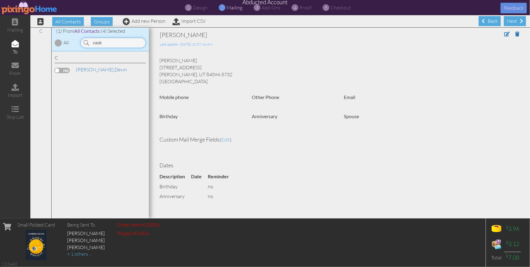
type input "cask"
click at [64, 71] on label at bounding box center [62, 70] width 15 height 5
click at [0, 0] on input "checkbox" at bounding box center [0, 0] width 0 height 0
drag, startPoint x: 111, startPoint y: 45, endPoint x: 83, endPoint y: 42, distance: 27.9
click at [80, 40] on div "cask" at bounding box center [112, 43] width 71 height 10
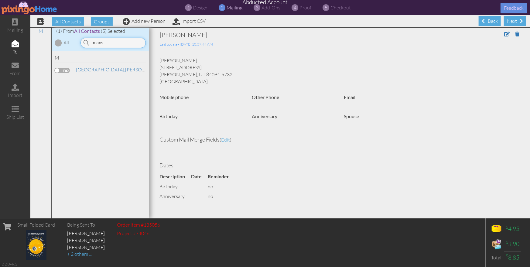
type input "mans"
click at [65, 71] on label at bounding box center [62, 70] width 15 height 5
click at [0, 0] on input "checkbox" at bounding box center [0, 0] width 0 height 0
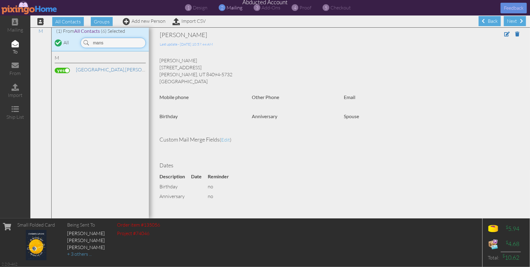
drag, startPoint x: 104, startPoint y: 43, endPoint x: 98, endPoint y: 43, distance: 5.2
click at [98, 43] on input "mans" at bounding box center [113, 43] width 65 height 10
drag, startPoint x: 105, startPoint y: 44, endPoint x: 91, endPoint y: 46, distance: 13.5
click at [86, 43] on div "mans" at bounding box center [113, 43] width 65 height 10
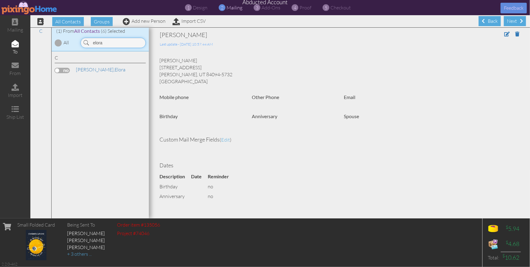
type input "elora"
click at [64, 71] on label at bounding box center [62, 70] width 15 height 5
click at [0, 0] on input "checkbox" at bounding box center [0, 0] width 0 height 0
drag, startPoint x: 101, startPoint y: 44, endPoint x: 88, endPoint y: 44, distance: 13.1
click at [88, 43] on div "elora" at bounding box center [113, 43] width 65 height 10
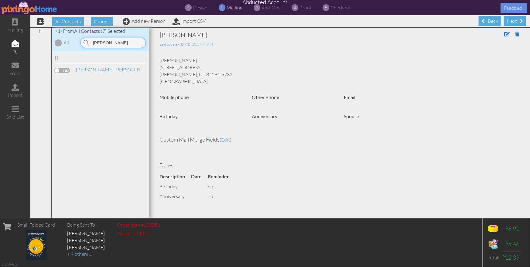
type input "hunt"
click at [64, 71] on label at bounding box center [62, 70] width 15 height 5
click at [0, 0] on input "checkbox" at bounding box center [0, 0] width 0 height 0
click at [301, 8] on span "proof" at bounding box center [306, 8] width 12 height 6
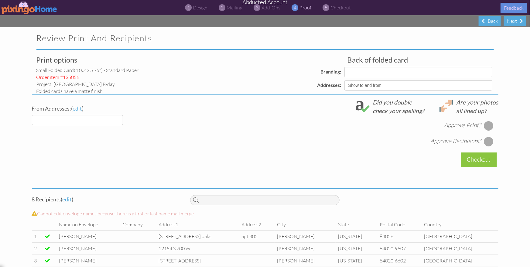
select select "object:9843"
select select "object:9845"
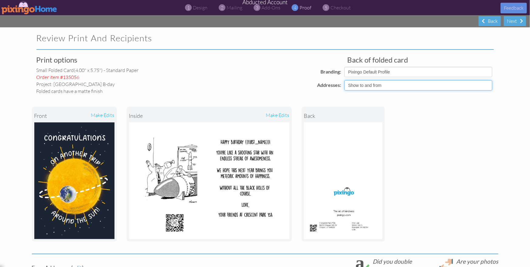
click at [371, 84] on select "Show to and from Show from only Hide to and from" at bounding box center [419, 85] width 148 height 10
select select "object:9842"
click at [345, 80] on select "Show to and from Show from only Hide to and from" at bounding box center [419, 85] width 148 height 10
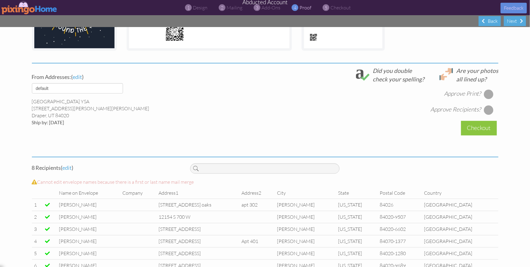
scroll to position [208, 0]
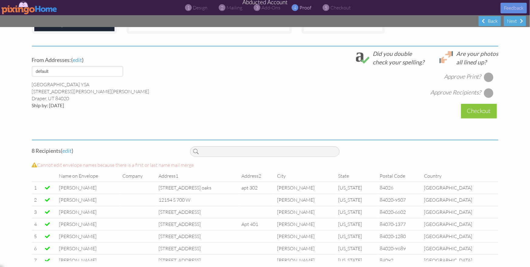
click at [487, 76] on div at bounding box center [489, 77] width 10 height 10
click at [488, 92] on div at bounding box center [489, 93] width 10 height 10
click at [473, 109] on div "Checkout" at bounding box center [479, 111] width 36 height 14
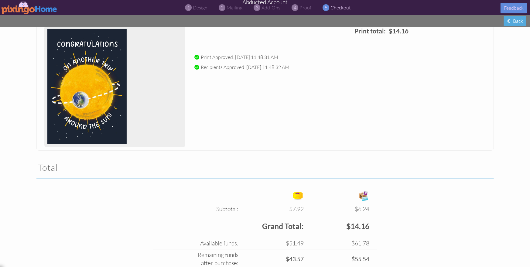
scroll to position [124, 0]
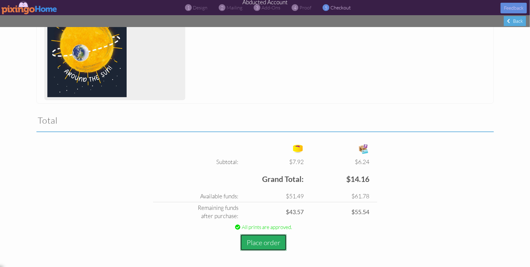
click at [252, 240] on button "Place order" at bounding box center [263, 242] width 46 height 17
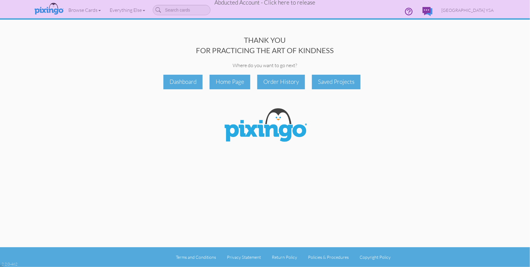
drag, startPoint x: 418, startPoint y: 76, endPoint x: 311, endPoint y: 8, distance: 126.6
click at [418, 76] on div "Dashboard Home Page Order History Saved Projects" at bounding box center [265, 82] width 467 height 14
click at [281, 5] on span "Abducted Account - Click here to release" at bounding box center [265, 2] width 101 height 7
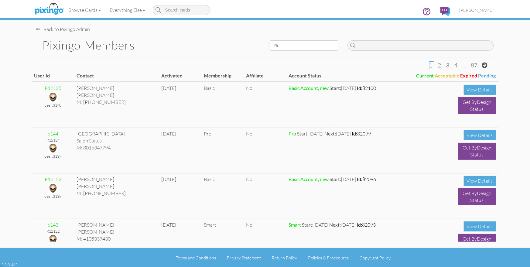
click at [283, 5] on div "Browse Cards Business Accounting Automotive Chiropractor Customer Dental Financ…" at bounding box center [265, 12] width 458 height 24
click at [485, 11] on span "[PERSON_NAME]" at bounding box center [477, 10] width 34 height 5
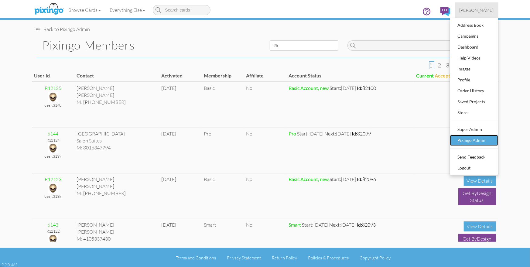
click at [475, 140] on div "Pixingo Admin" at bounding box center [474, 140] width 36 height 9
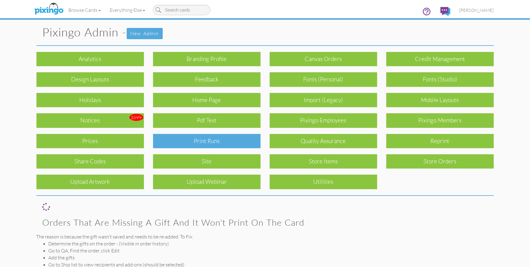
click at [247, 140] on div "Print Runs" at bounding box center [207, 141] width 108 height 14
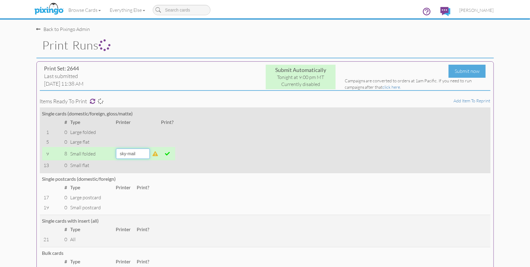
click at [150, 156] on select "alexanders sky-mail sunrise-press" at bounding box center [133, 154] width 34 height 10
select select "string:sunrise-press"
click at [116, 149] on select "alexanders sky-mail sunrise-press" at bounding box center [133, 154] width 34 height 10
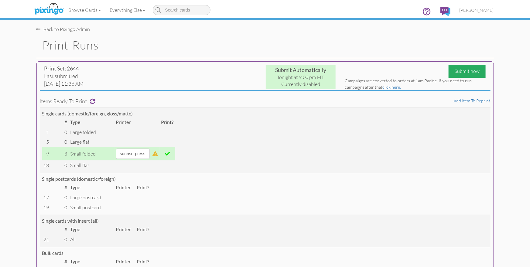
click at [459, 73] on div "Submit now" at bounding box center [467, 71] width 37 height 13
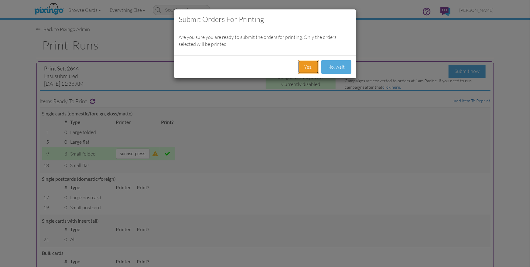
click at [306, 67] on button "Yes." at bounding box center [308, 67] width 21 height 14
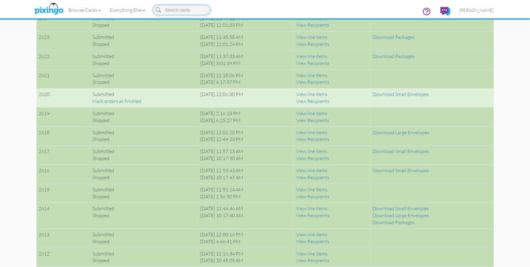
scroll to position [781, 0]
click at [322, 75] on link "View line items" at bounding box center [312, 76] width 31 height 6
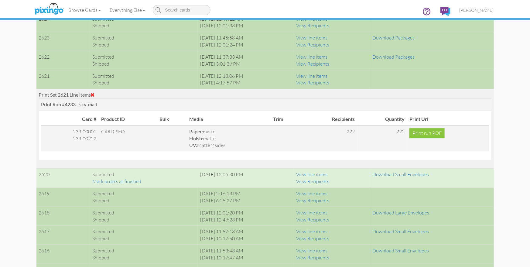
click at [94, 92] on span at bounding box center [92, 94] width 3 height 5
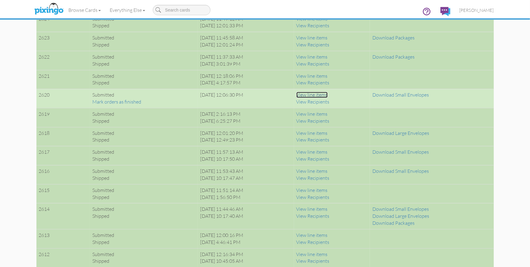
click at [315, 94] on link "View line items" at bounding box center [312, 95] width 31 height 6
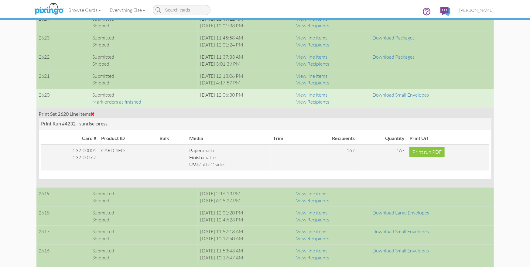
click at [94, 112] on span at bounding box center [92, 114] width 3 height 5
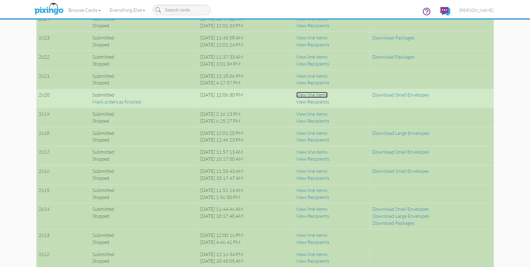
click at [323, 95] on link "View line items" at bounding box center [312, 95] width 31 height 6
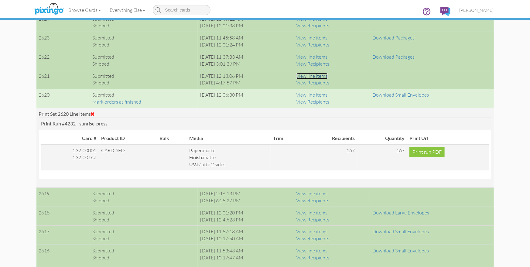
click at [324, 74] on link "View line items" at bounding box center [312, 76] width 31 height 6
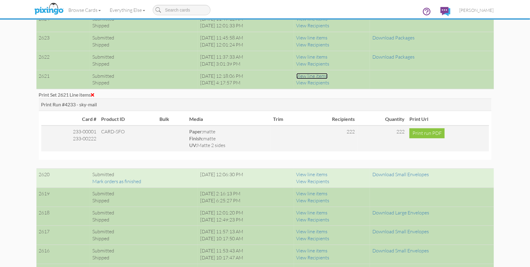
click at [324, 74] on link "View line items" at bounding box center [312, 76] width 31 height 6
click at [325, 75] on link "View line items" at bounding box center [312, 76] width 31 height 6
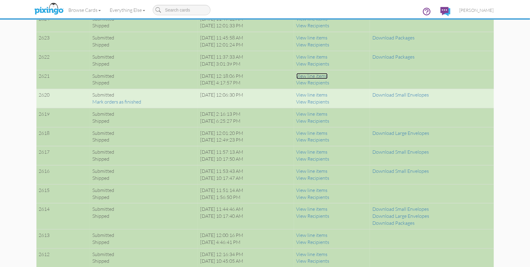
click at [325, 75] on link "View line items" at bounding box center [312, 76] width 31 height 6
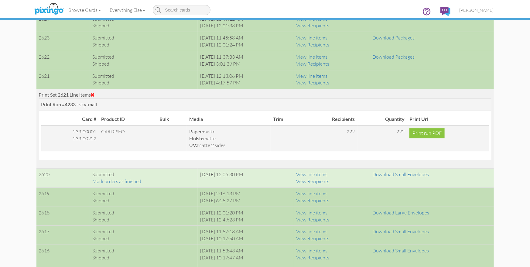
click at [94, 93] on span at bounding box center [92, 94] width 3 height 5
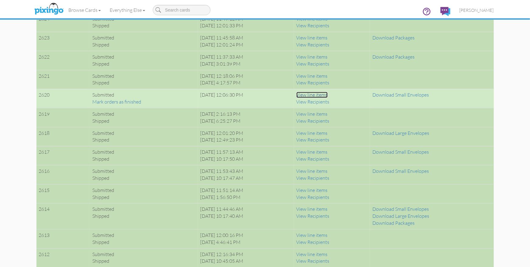
click at [326, 93] on link "View line items" at bounding box center [312, 95] width 31 height 6
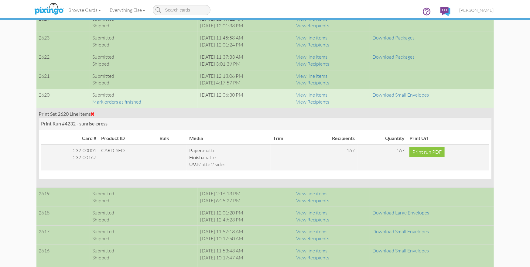
click at [93, 112] on span at bounding box center [92, 114] width 3 height 5
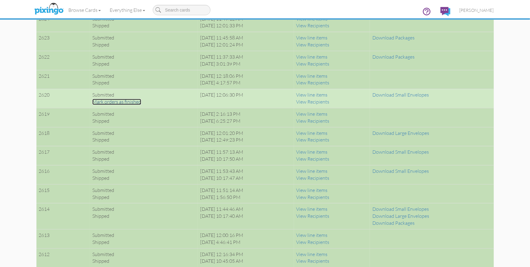
click at [102, 101] on link "Mark orders as finished" at bounding box center [116, 102] width 49 height 6
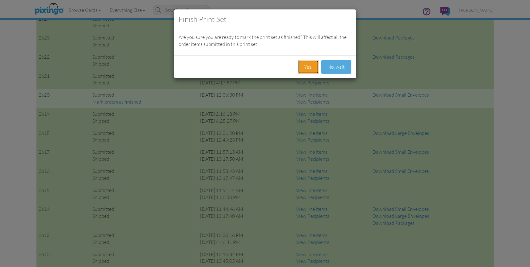
drag, startPoint x: 309, startPoint y: 61, endPoint x: 307, endPoint y: 65, distance: 3.8
click at [309, 61] on button "Yes." at bounding box center [308, 67] width 21 height 14
